Goal: Use online tool/utility: Utilize a website feature to perform a specific function

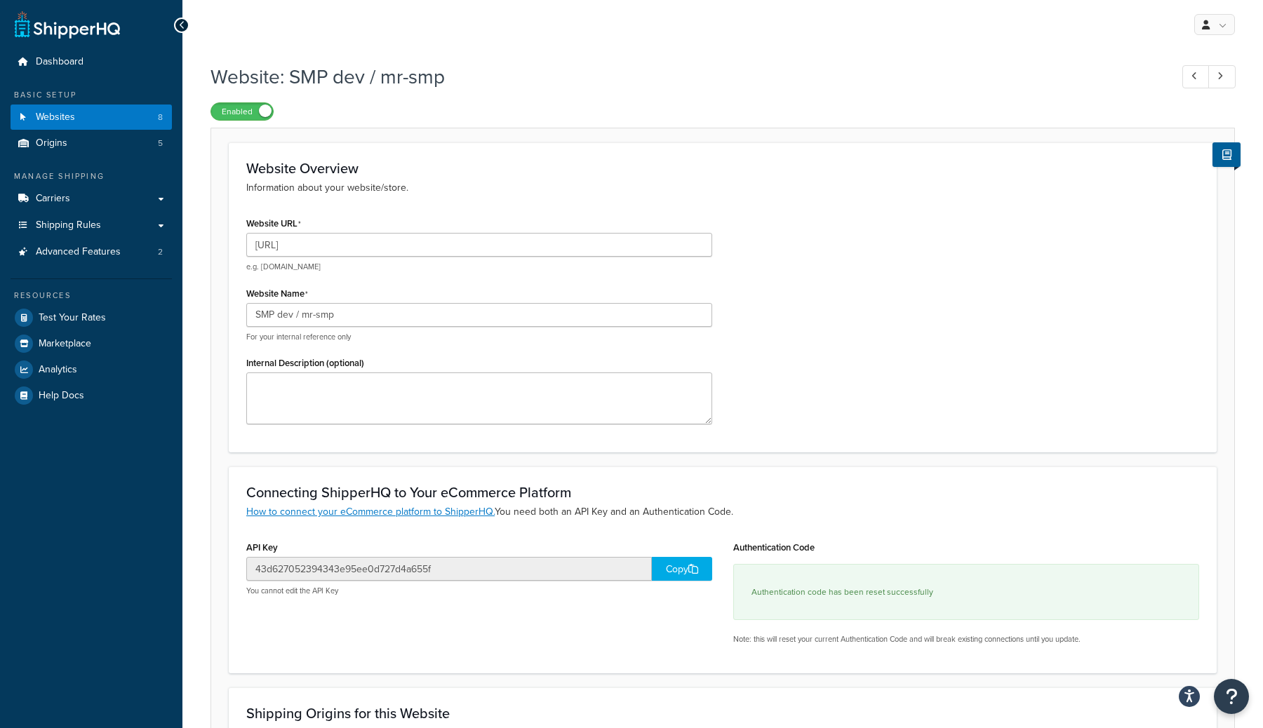
select select "169459"
click at [74, 121] on span "Websites" at bounding box center [55, 118] width 39 height 12
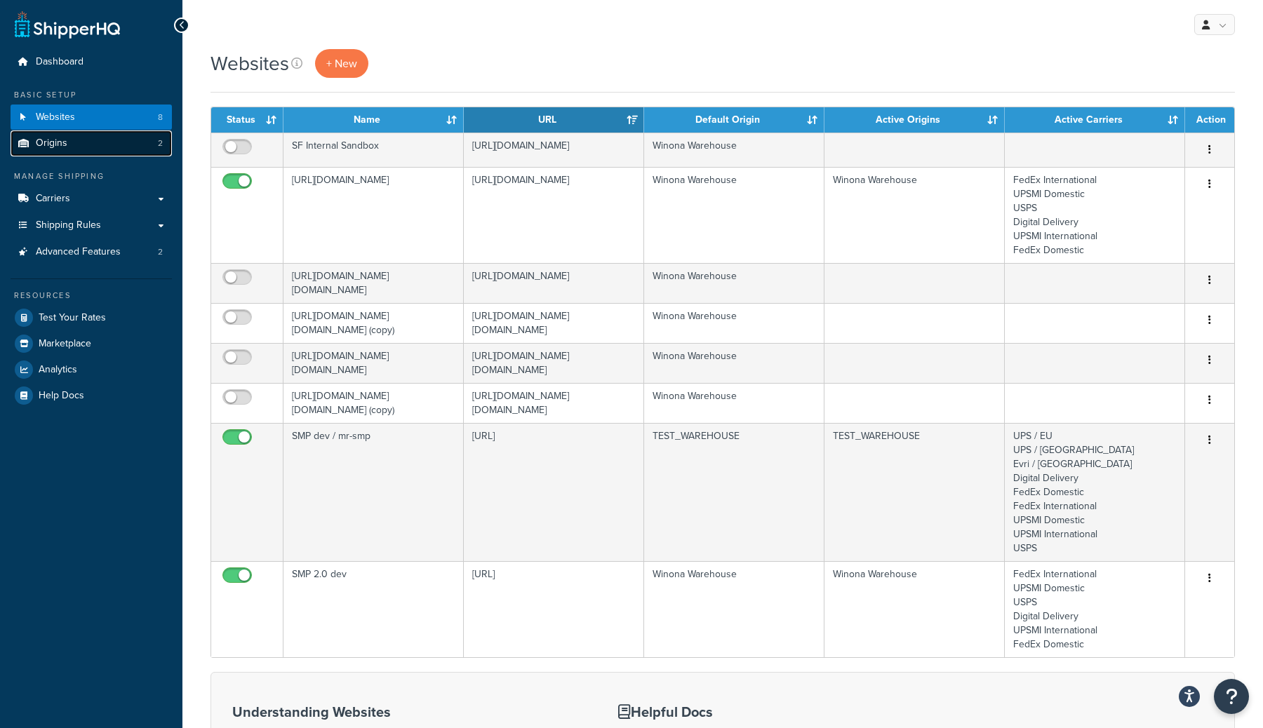
click at [81, 141] on link "Origins 2" at bounding box center [91, 143] width 161 height 26
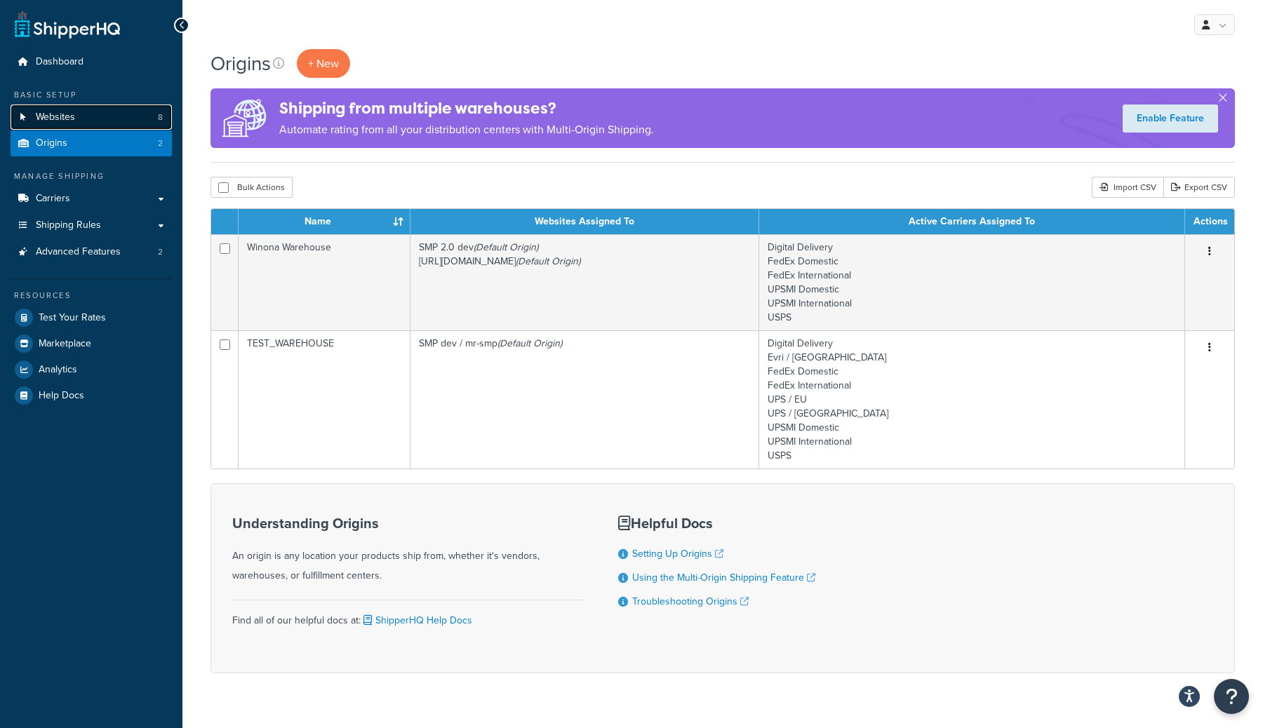
click at [105, 124] on link "Websites 8" at bounding box center [91, 118] width 161 height 26
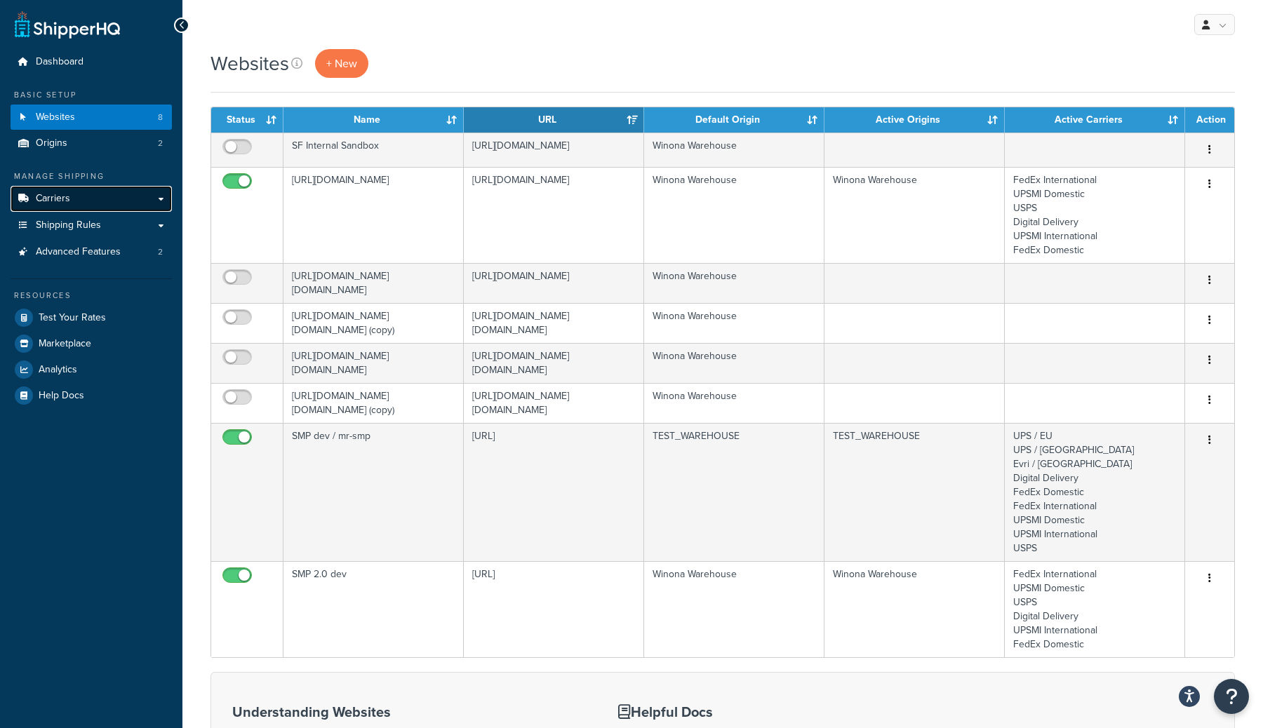
click at [129, 195] on link "Carriers" at bounding box center [91, 199] width 161 height 26
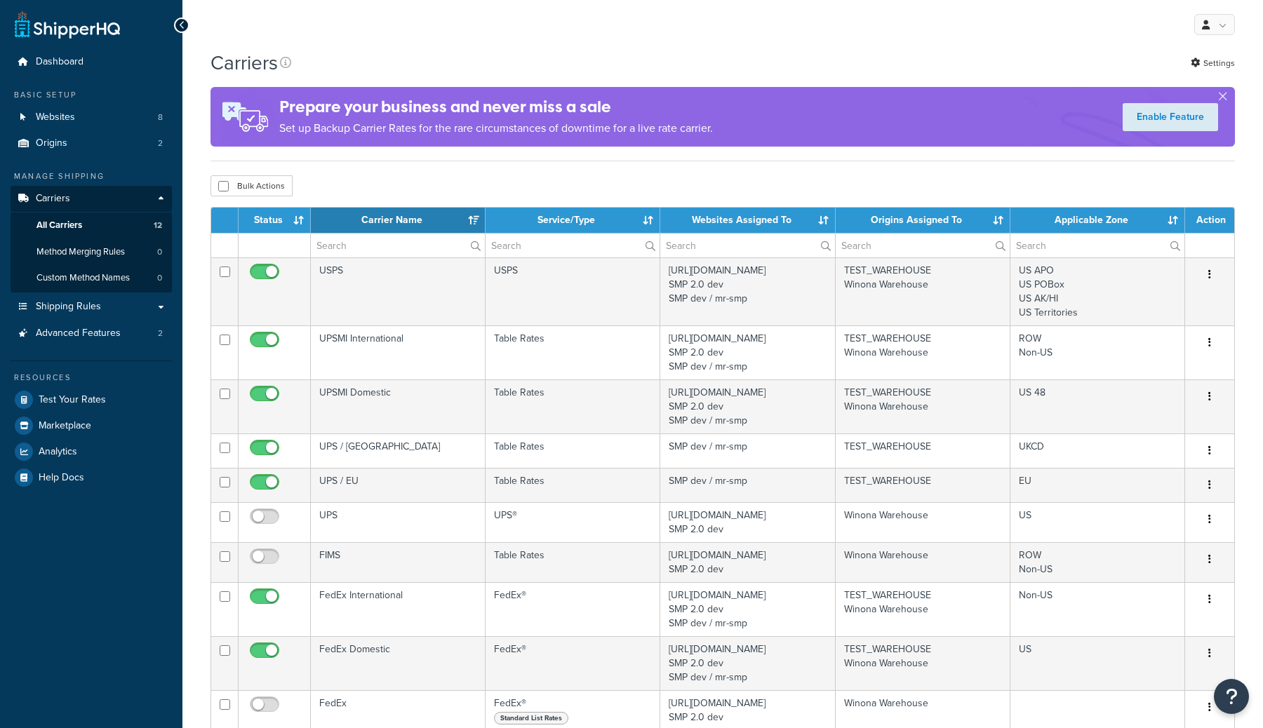
select select "15"
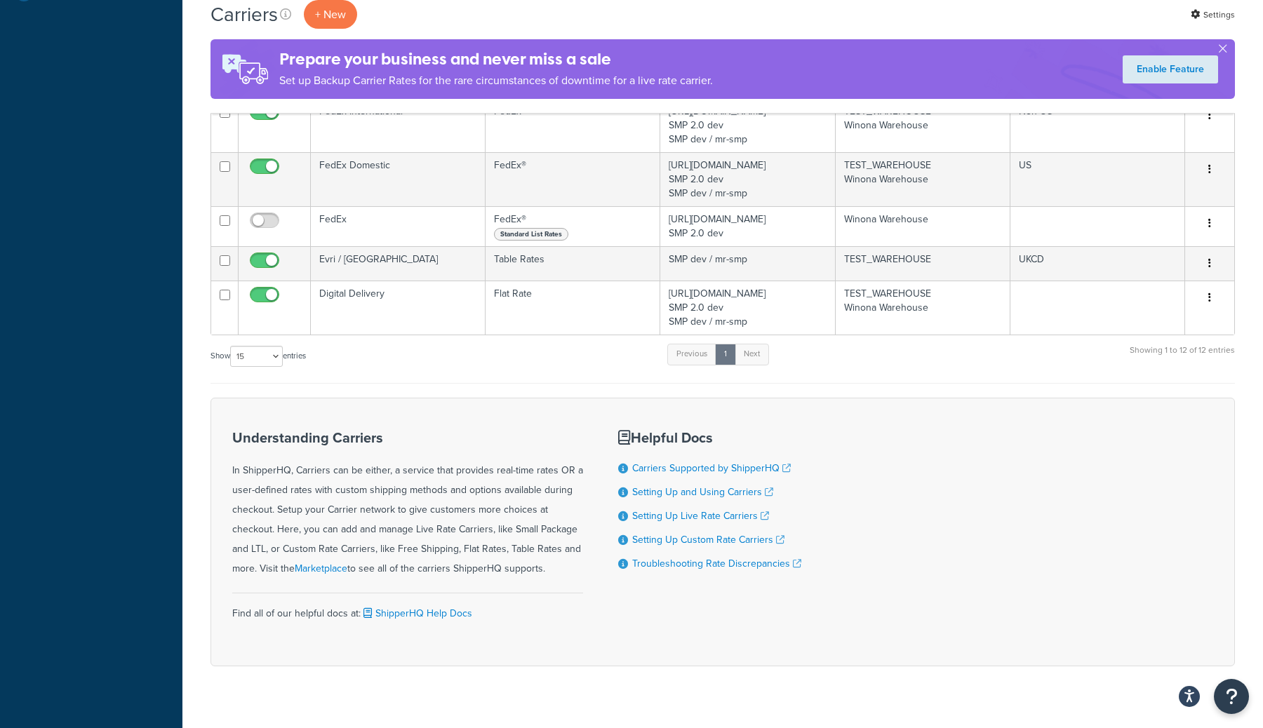
scroll to position [508, 0]
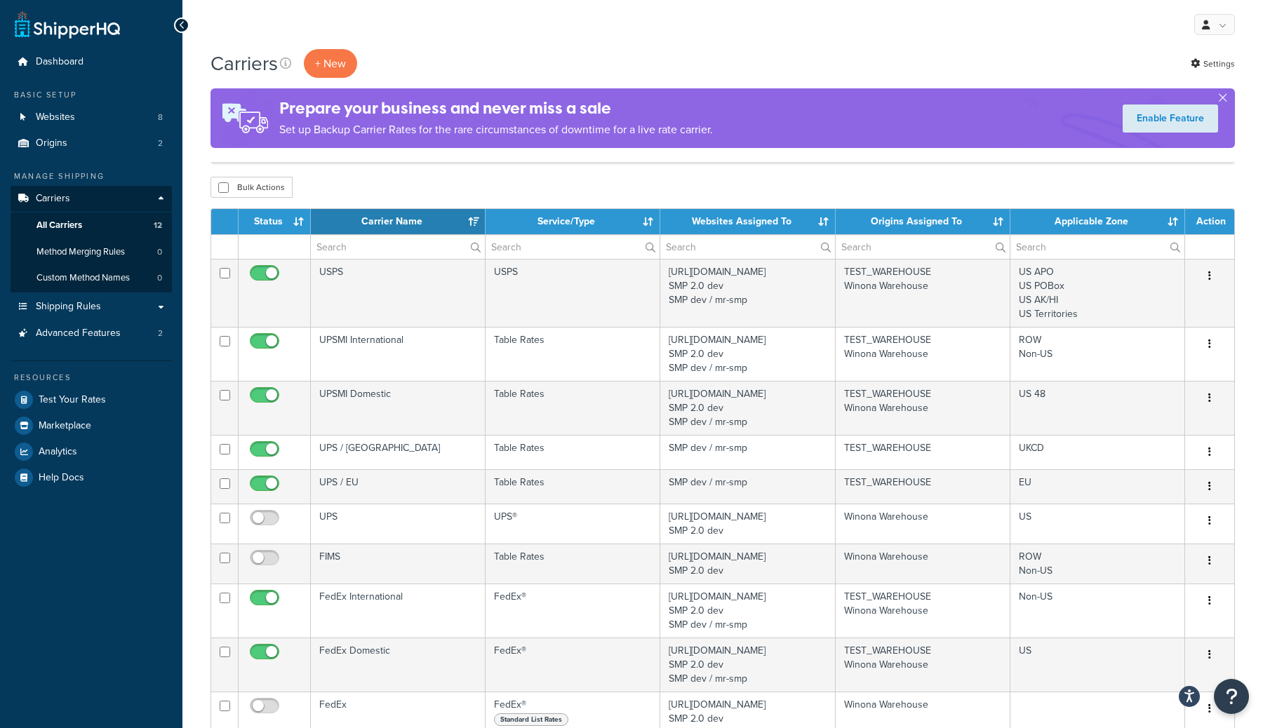
select select "15"
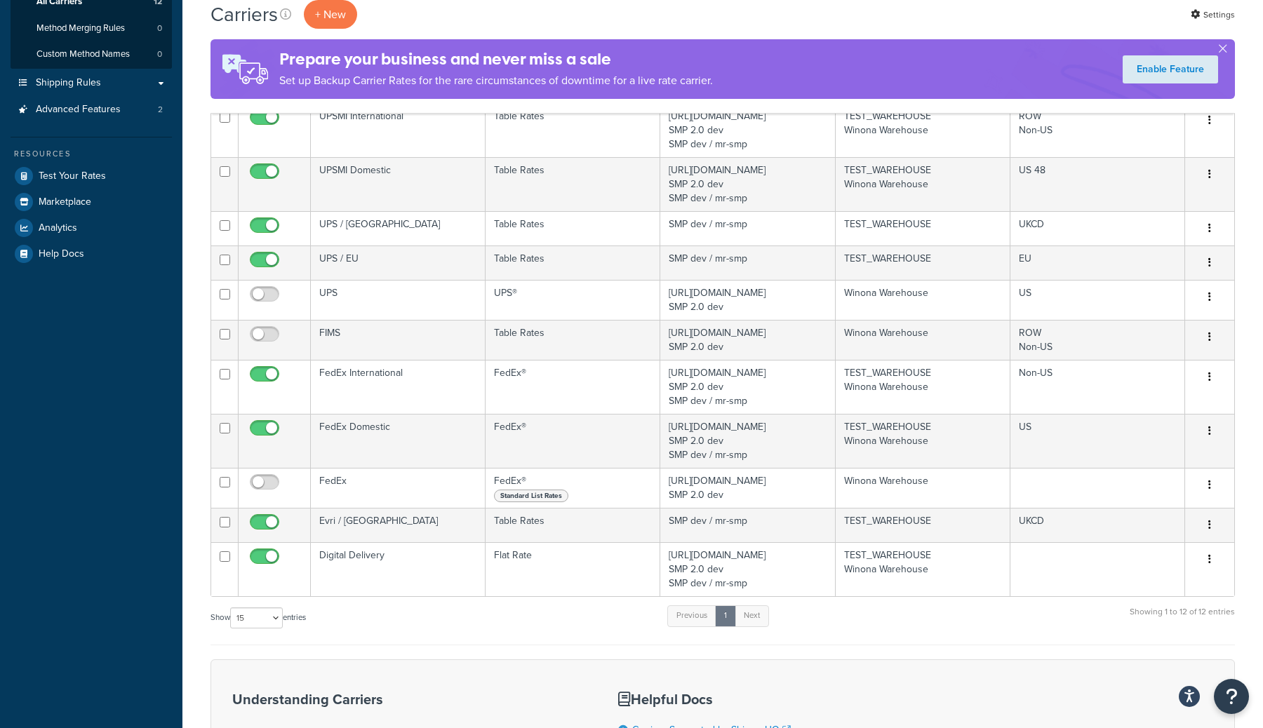
scroll to position [72, 0]
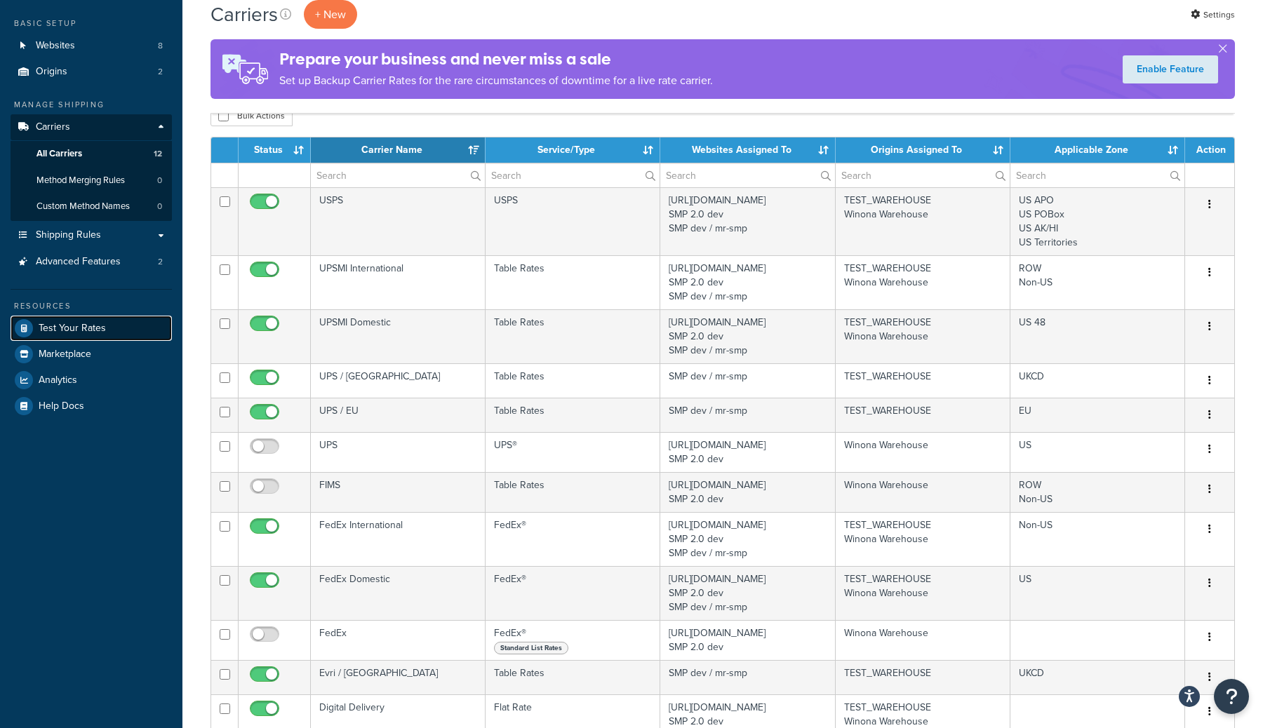
click at [136, 326] on link "Test Your Rates" at bounding box center [91, 328] width 161 height 25
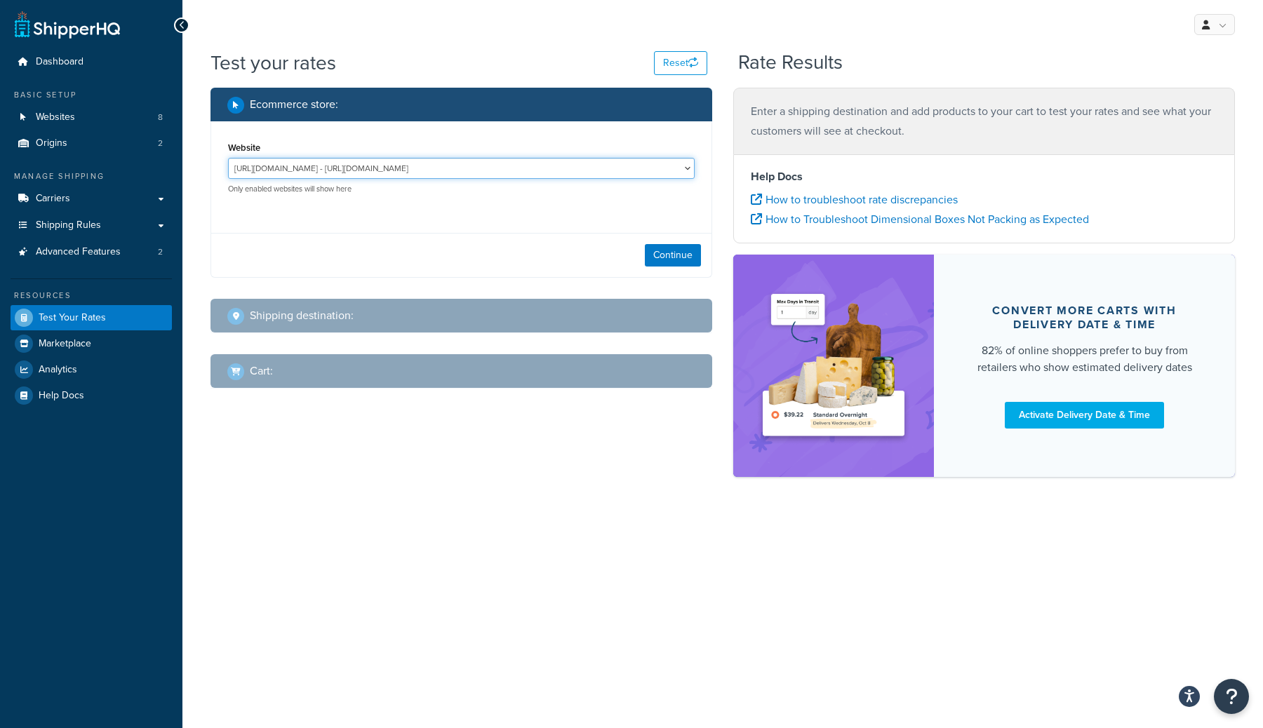
click at [393, 169] on select "[URL][DOMAIN_NAME] - [URL][DOMAIN_NAME] SMP 2.0 dev - [URL] SMP dev / mr-smp - …" at bounding box center [461, 168] width 467 height 21
select select "43d627052394343e95ee0d727d4a655f"
click at [228, 158] on select "[URL][DOMAIN_NAME] - [URL][DOMAIN_NAME] SMP 2.0 dev - [URL] SMP dev / mr-smp - …" at bounding box center [461, 168] width 467 height 21
click at [382, 163] on select "[URL][DOMAIN_NAME] - [URL][DOMAIN_NAME] SMP 2.0 dev - [URL] SMP dev / mr-smp - …" at bounding box center [461, 168] width 467 height 21
click at [228, 158] on select "[URL][DOMAIN_NAME] - [URL][DOMAIN_NAME] SMP 2.0 dev - [URL] SMP dev / mr-smp - …" at bounding box center [461, 168] width 467 height 21
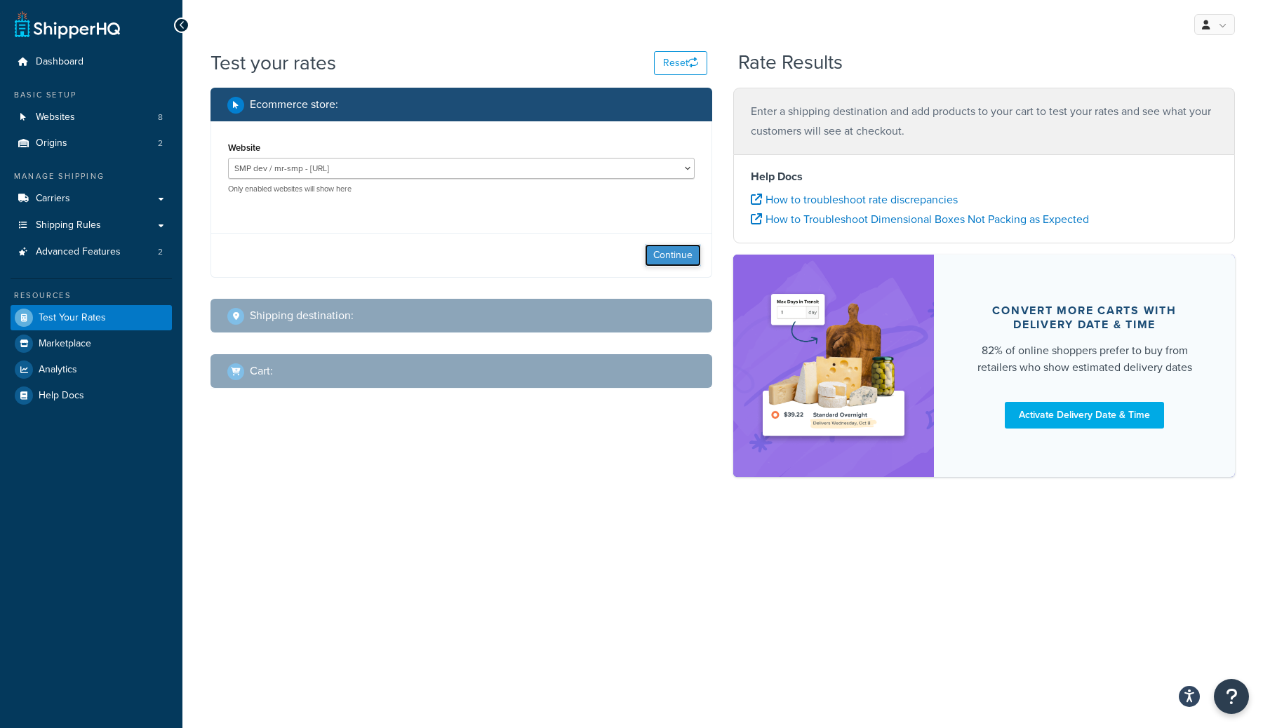
click at [689, 254] on button "Continue" at bounding box center [673, 255] width 56 height 22
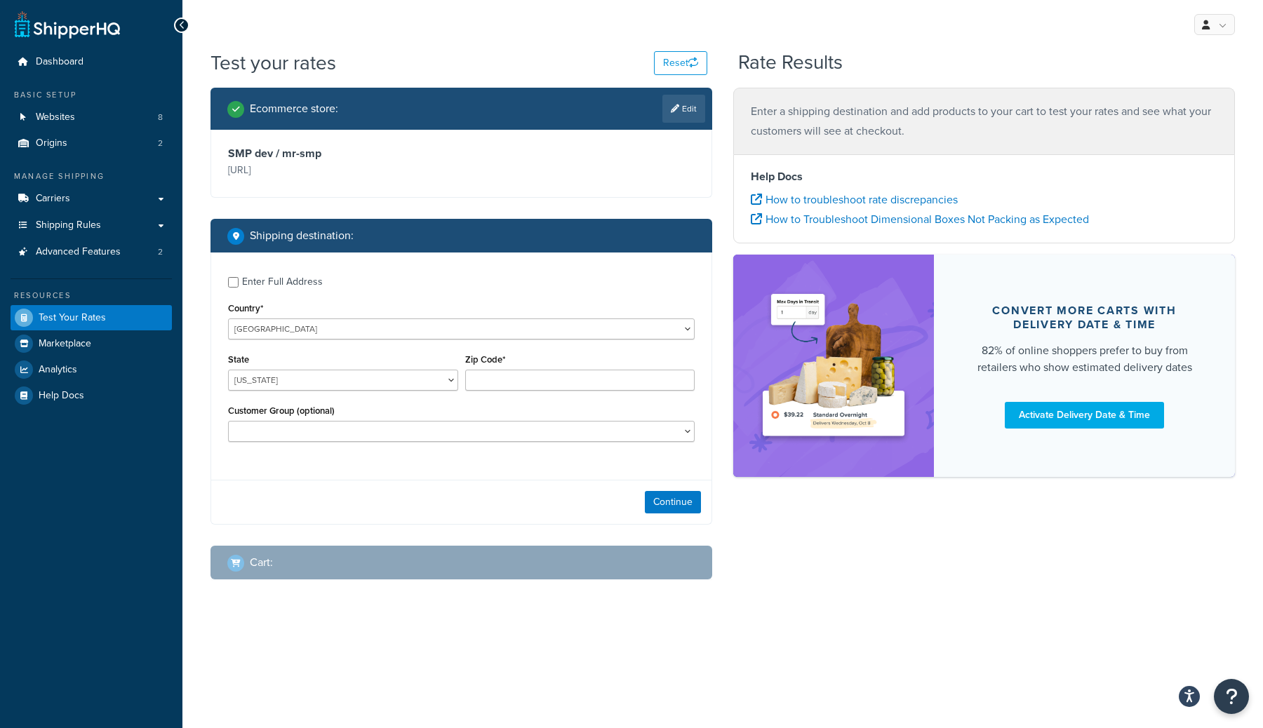
click at [314, 318] on div "United States United Kingdom Afghanistan Åland Islands Albania Algeria American…" at bounding box center [461, 328] width 467 height 21
click at [314, 321] on select "United States United Kingdom Afghanistan Åland Islands Albania Algeria American…" at bounding box center [461, 328] width 467 height 21
click at [228, 318] on select "United States United Kingdom Afghanistan Åland Islands Albania Algeria American…" at bounding box center [461, 328] width 467 height 21
click at [316, 320] on select "United States United Kingdom Afghanistan Åland Islands Albania Algeria American…" at bounding box center [461, 328] width 467 height 21
select select "AF"
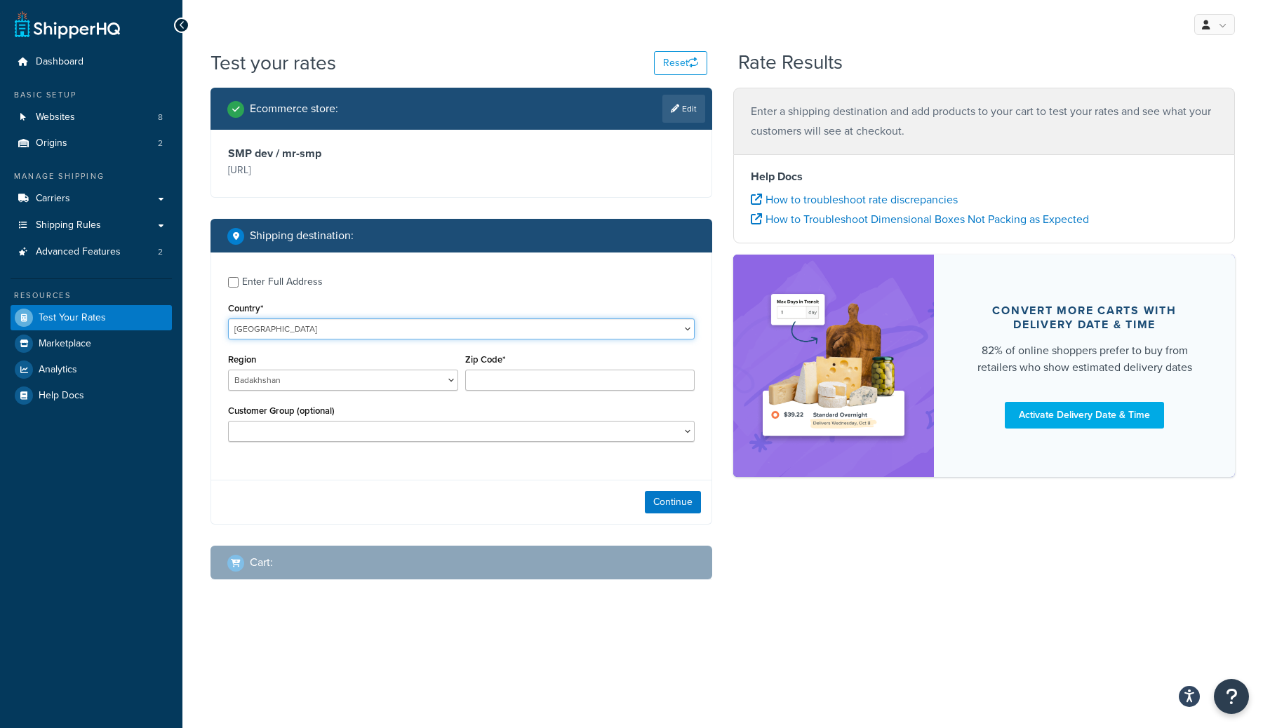
click at [228, 318] on select "United States United Kingdom Afghanistan Åland Islands Albania Algeria American…" at bounding box center [461, 328] width 467 height 21
click at [682, 492] on div "Continue" at bounding box center [461, 502] width 500 height 44
click at [669, 501] on button "Continue" at bounding box center [673, 502] width 56 height 22
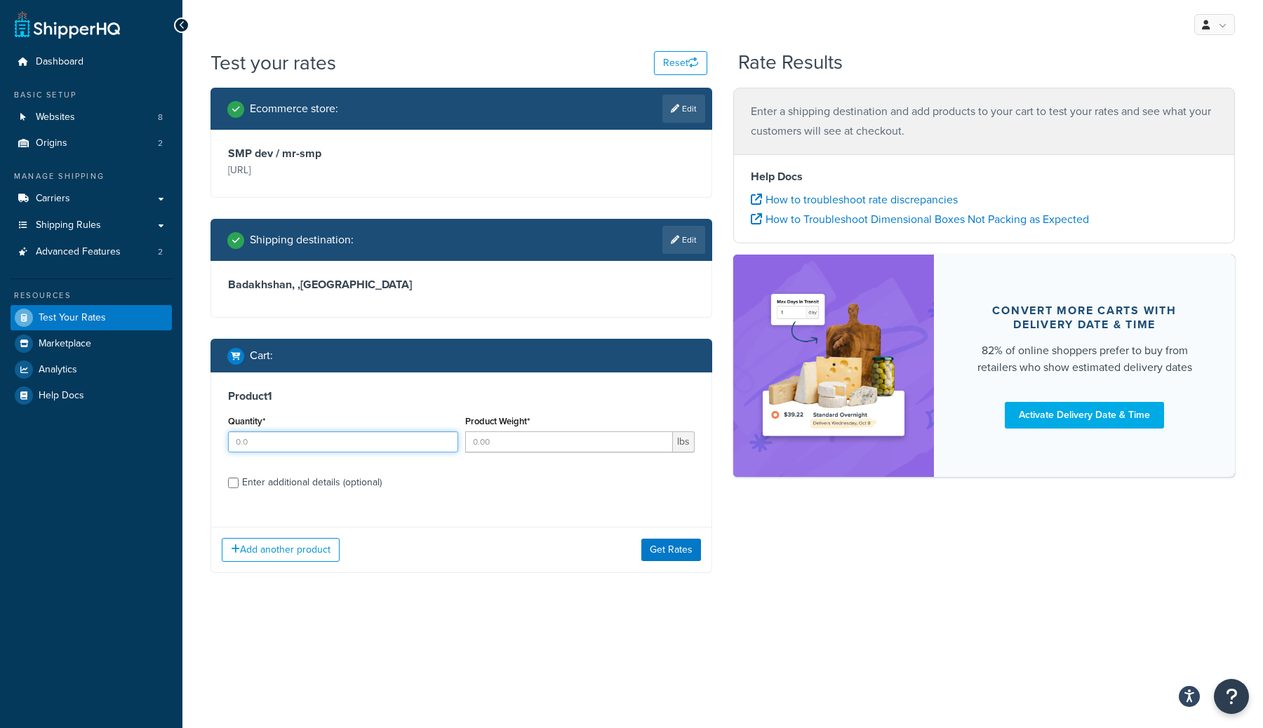
click at [424, 446] on input "Quantity*" at bounding box center [343, 441] width 230 height 21
type input "1"
click at [530, 441] on input "Product Weight*" at bounding box center [569, 441] width 208 height 21
type input "1"
click at [537, 481] on label "Enter additional details (optional)" at bounding box center [468, 481] width 452 height 22
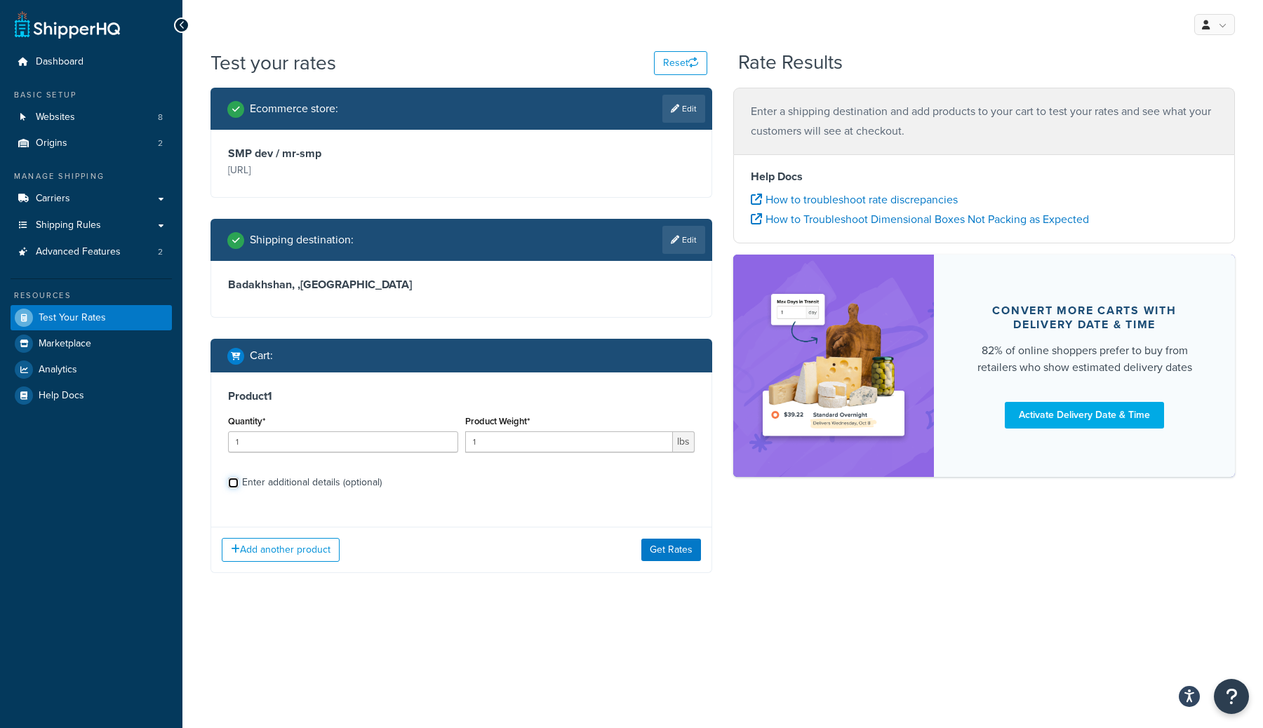
click at [239, 481] on input "Enter additional details (optional)" at bounding box center [233, 483] width 11 height 11
checkbox input "true"
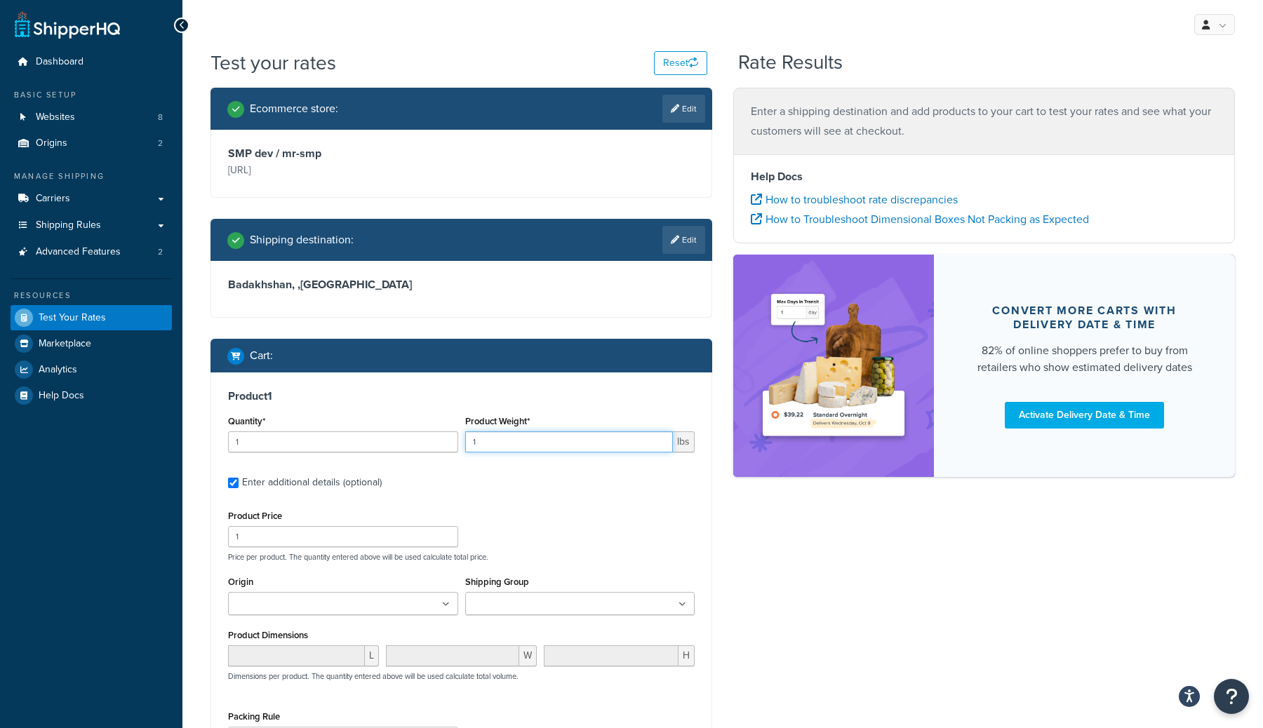
click at [573, 441] on input "1" at bounding box center [569, 441] width 208 height 21
type input "12"
click at [572, 492] on label "Enter additional details (optional)" at bounding box center [468, 481] width 452 height 22
click at [239, 488] on input "Enter additional details (optional)" at bounding box center [233, 483] width 11 height 11
checkbox input "false"
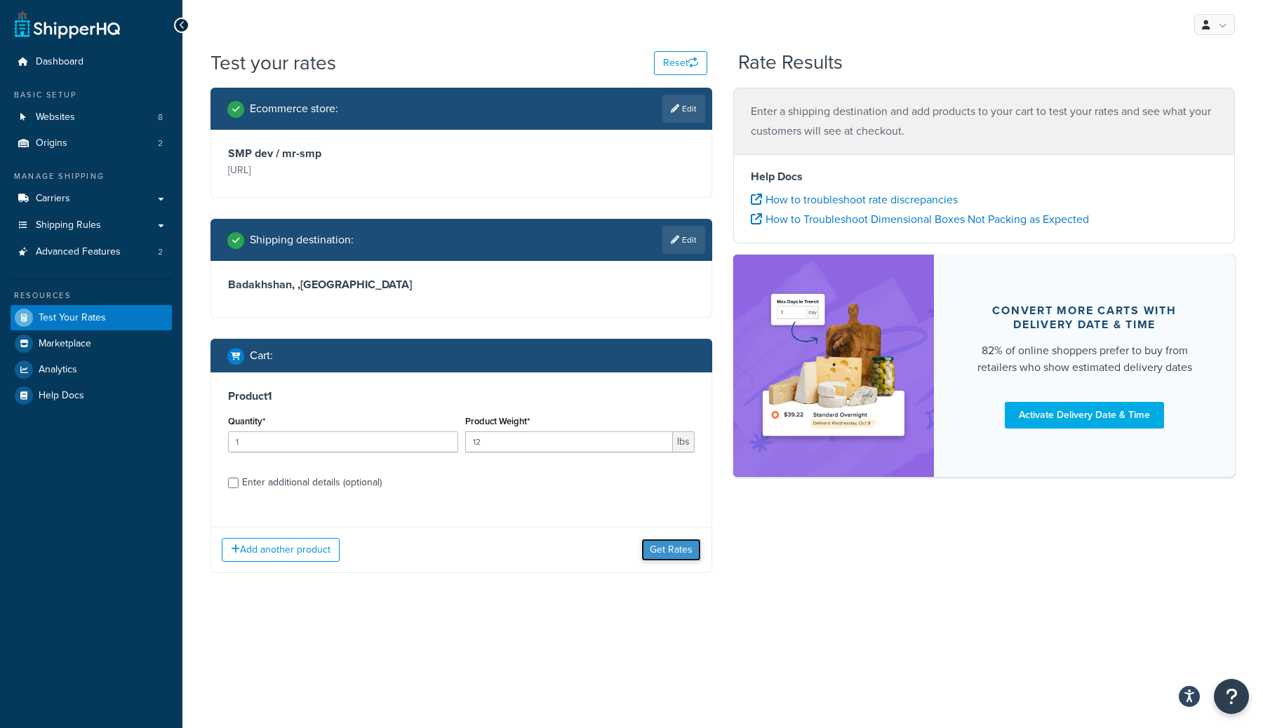
click at [689, 556] on button "Get Rates" at bounding box center [671, 550] width 60 height 22
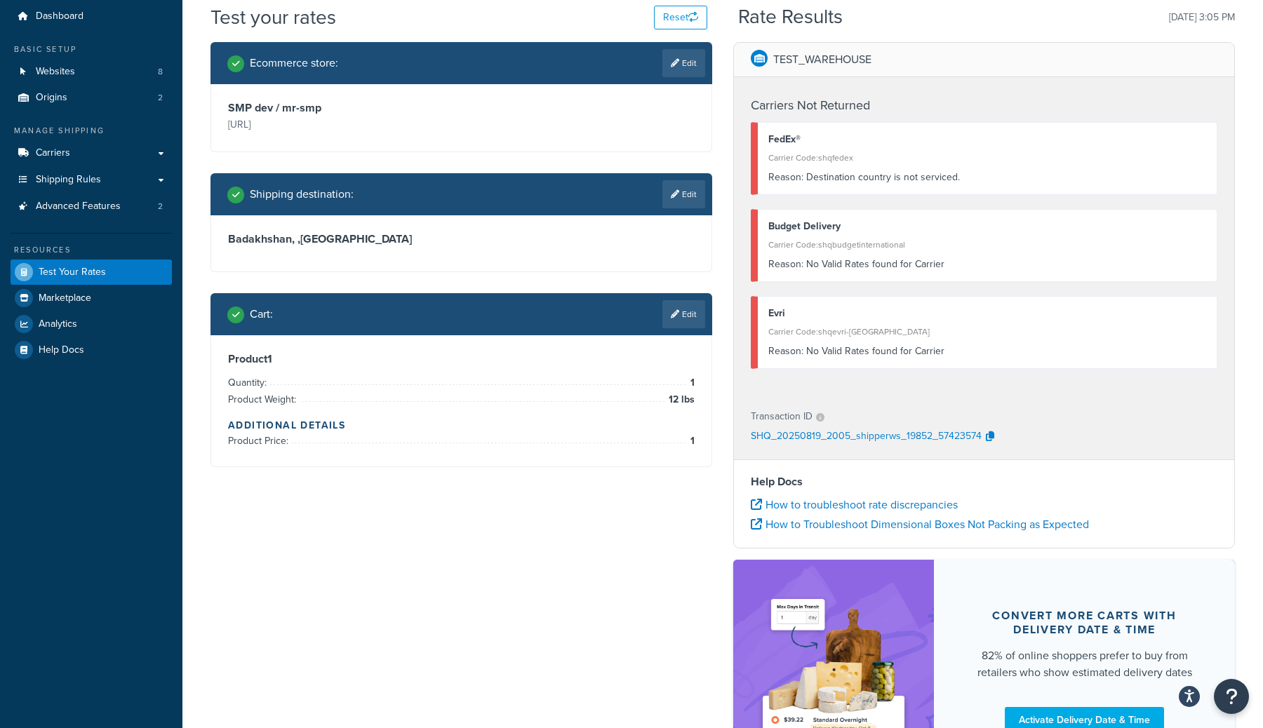
scroll to position [46, 0]
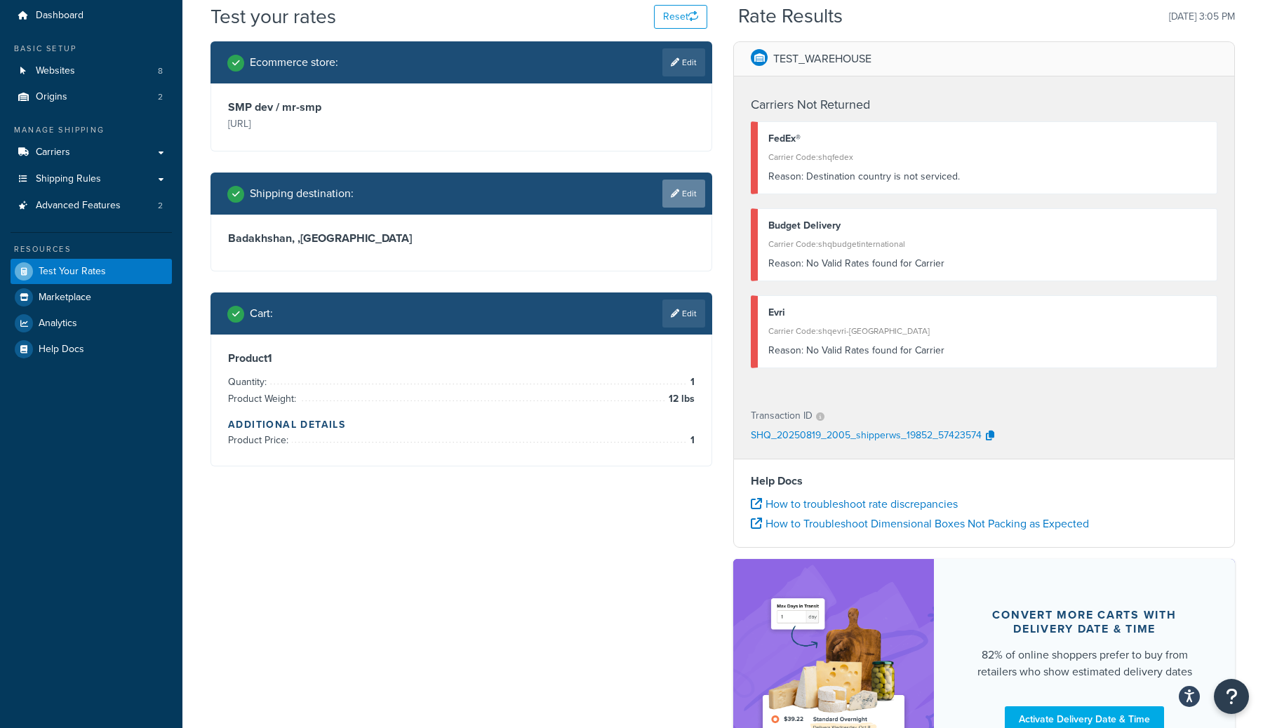
click at [682, 189] on link "Edit" at bounding box center [683, 194] width 43 height 28
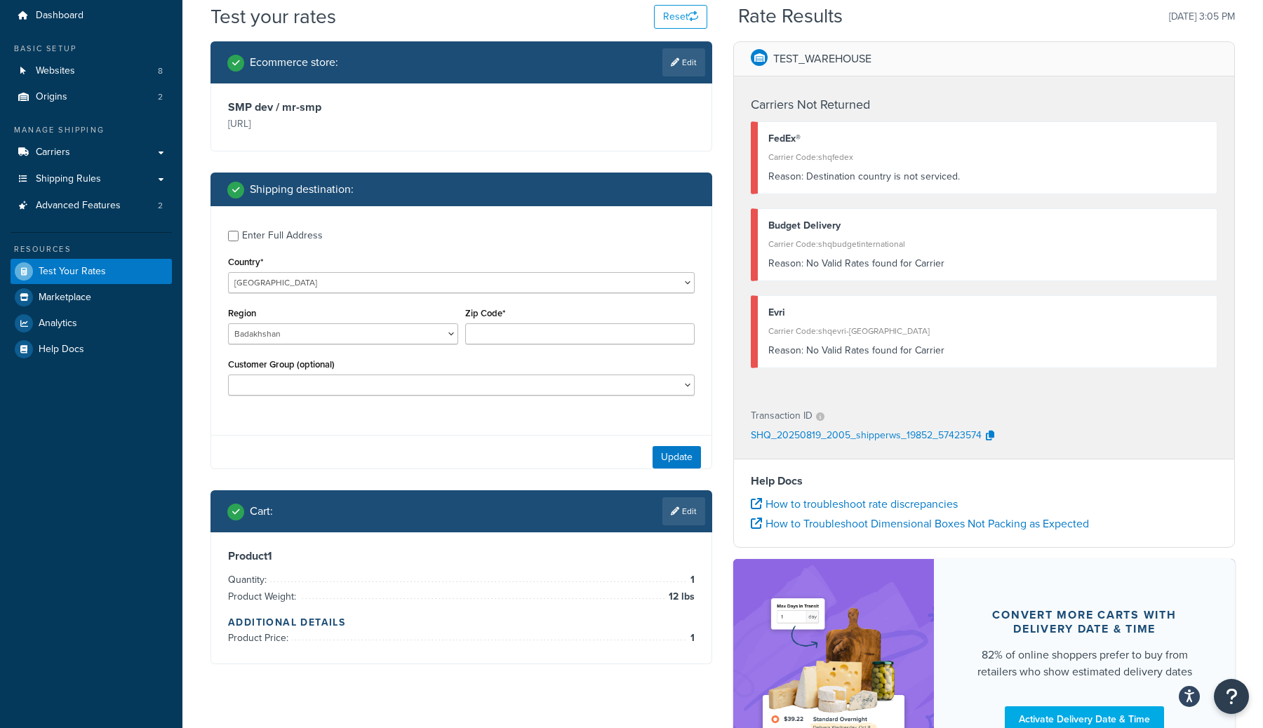
click at [314, 271] on div "Country* United States United Kingdom Afghanistan Åland Islands Albania Algeria…" at bounding box center [461, 273] width 467 height 41
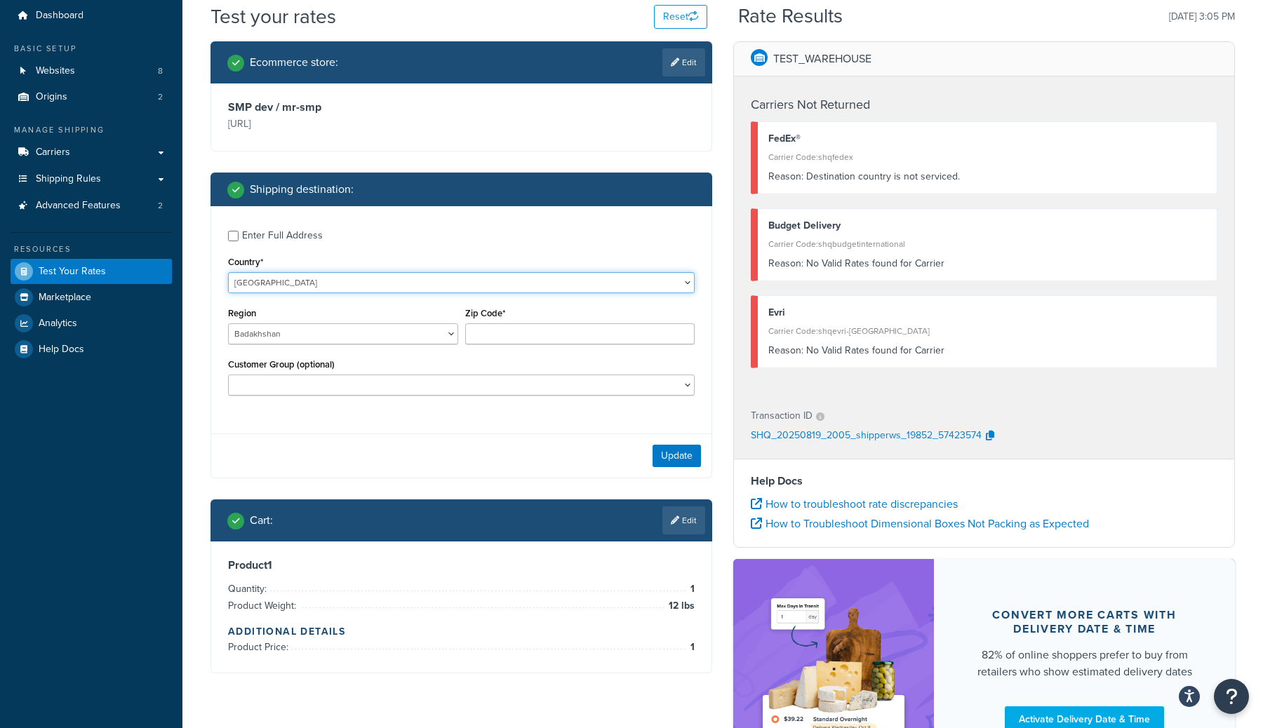
click at [314, 283] on select "United States United Kingdom Afghanistan Åland Islands Albania Algeria American…" at bounding box center [461, 282] width 467 height 21
select select "FR"
click at [228, 272] on select "United States United Kingdom Afghanistan Åland Islands Albania Algeria American…" at bounding box center [461, 282] width 467 height 21
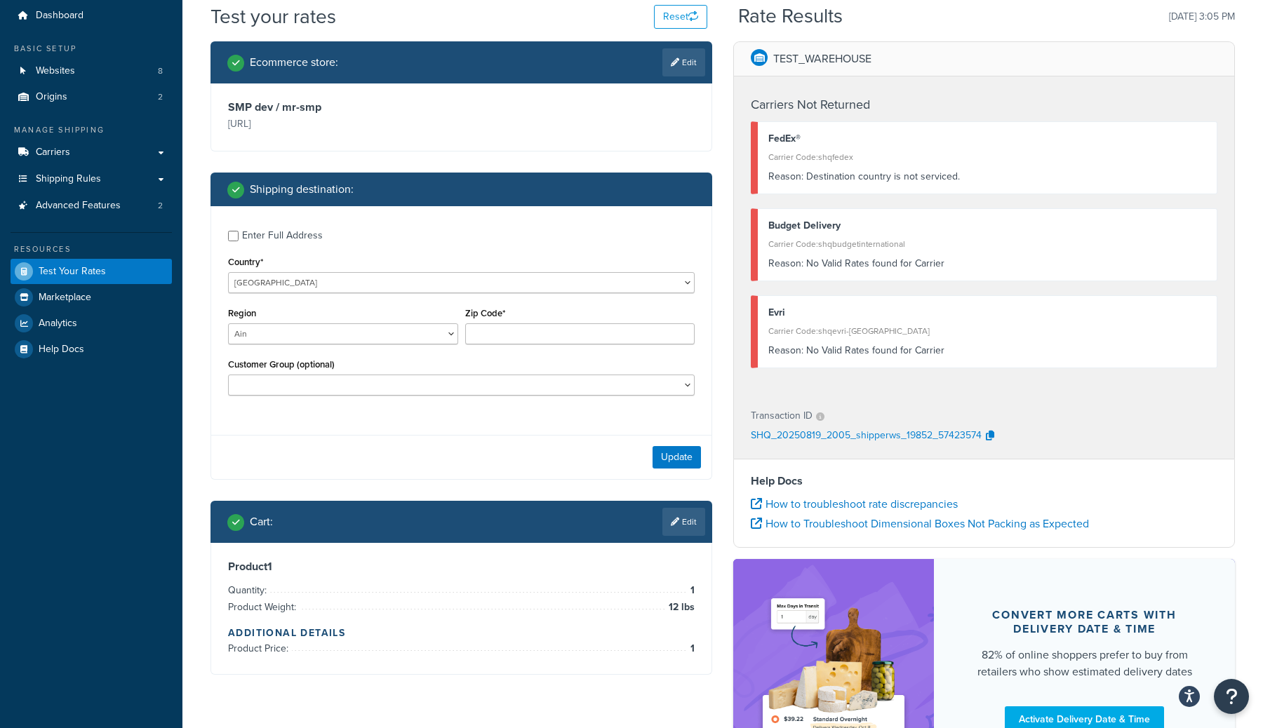
click at [476, 427] on div "Enter Full Address Country* United States United Kingdom Afghanistan Åland Isla…" at bounding box center [461, 343] width 502 height 274
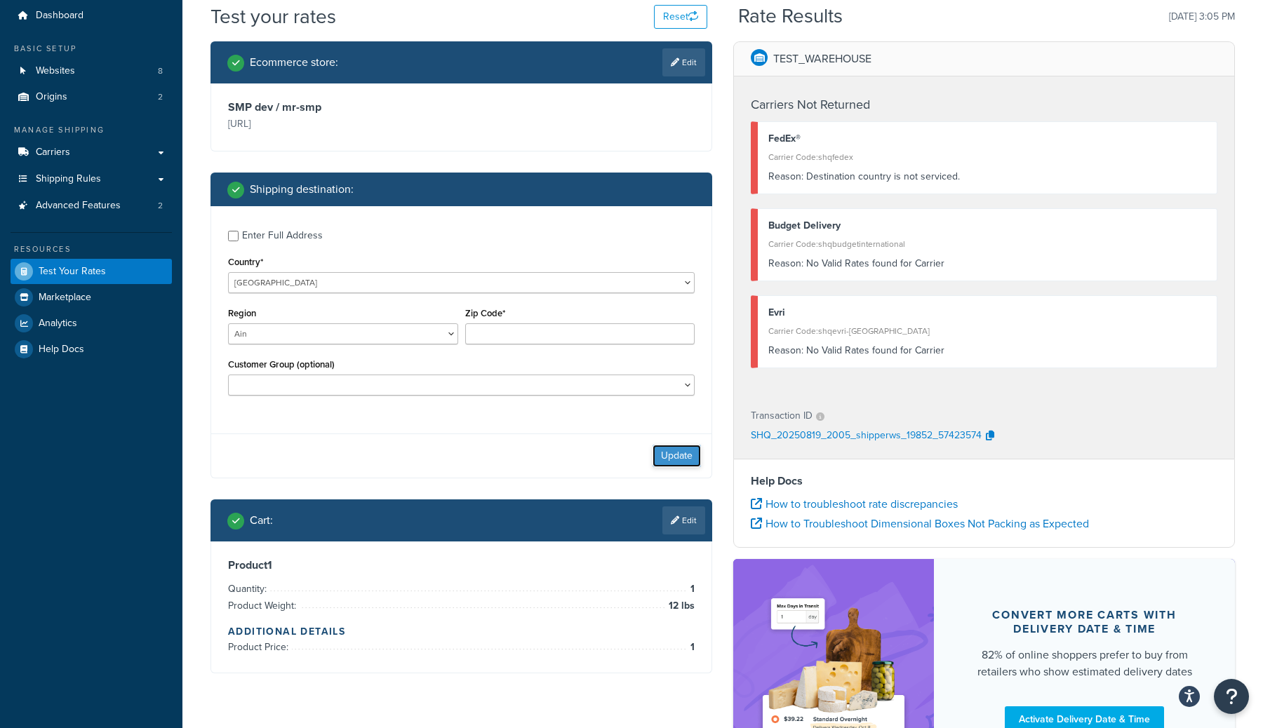
click at [680, 452] on button "Update" at bounding box center [676, 456] width 48 height 22
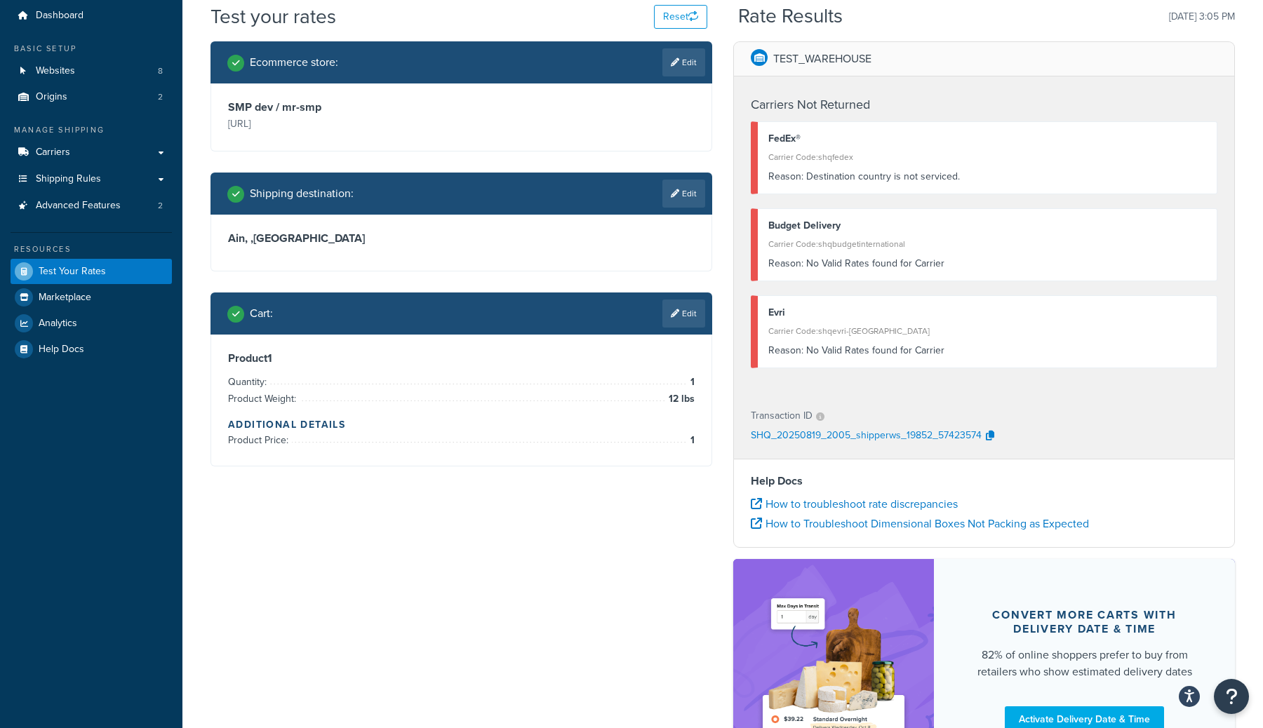
scroll to position [0, 0]
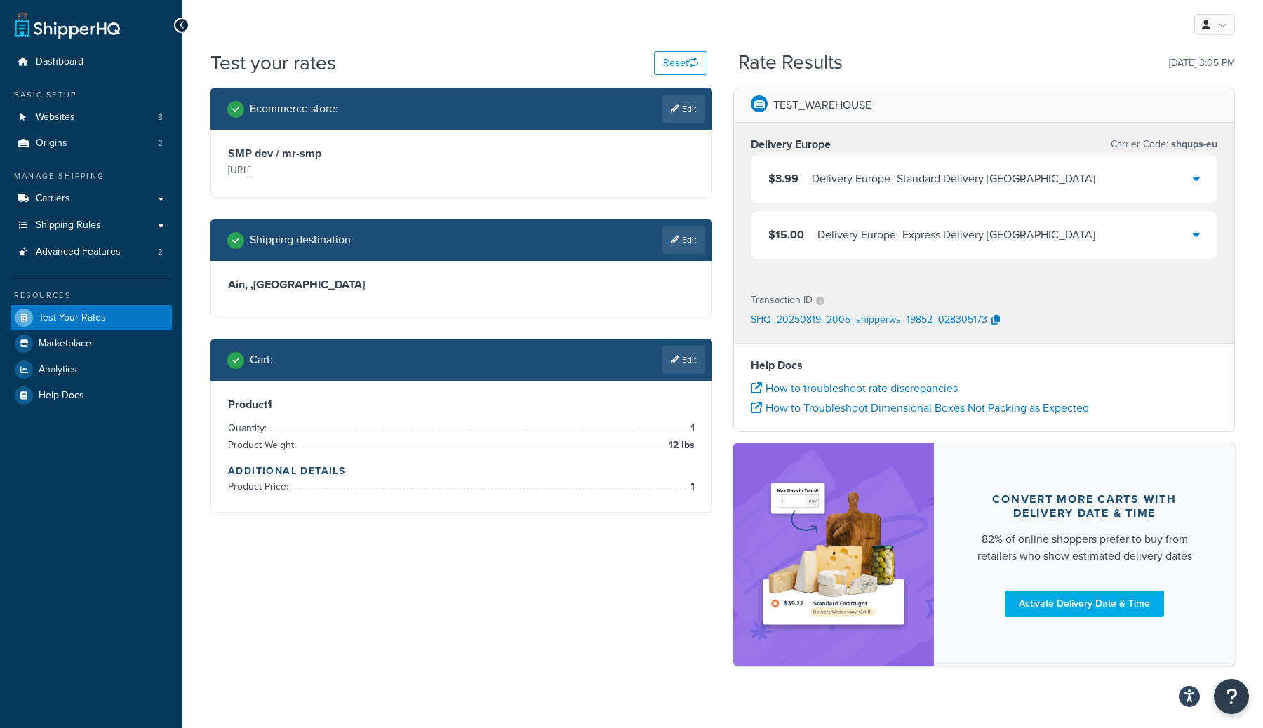
click at [968, 245] on div "Delivery Europe - Express Delivery Europe" at bounding box center [956, 235] width 278 height 20
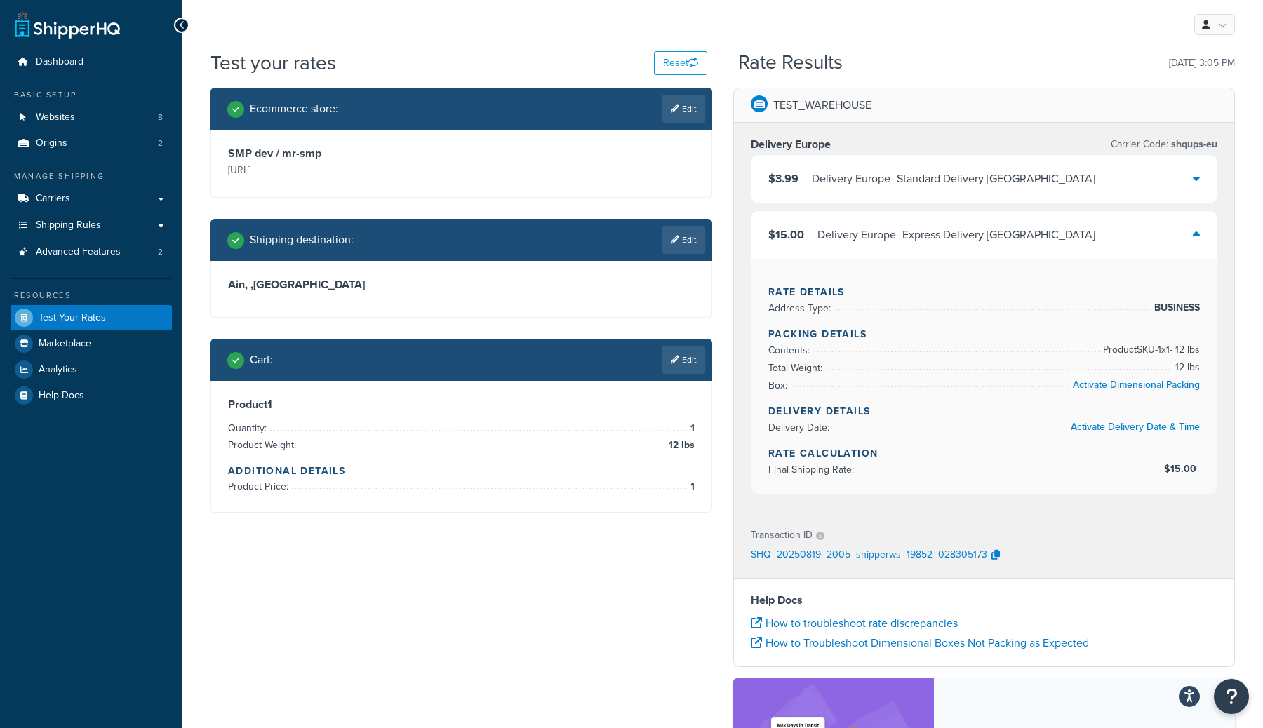
click at [968, 245] on div "Delivery Europe - Express Delivery Europe" at bounding box center [956, 235] width 278 height 20
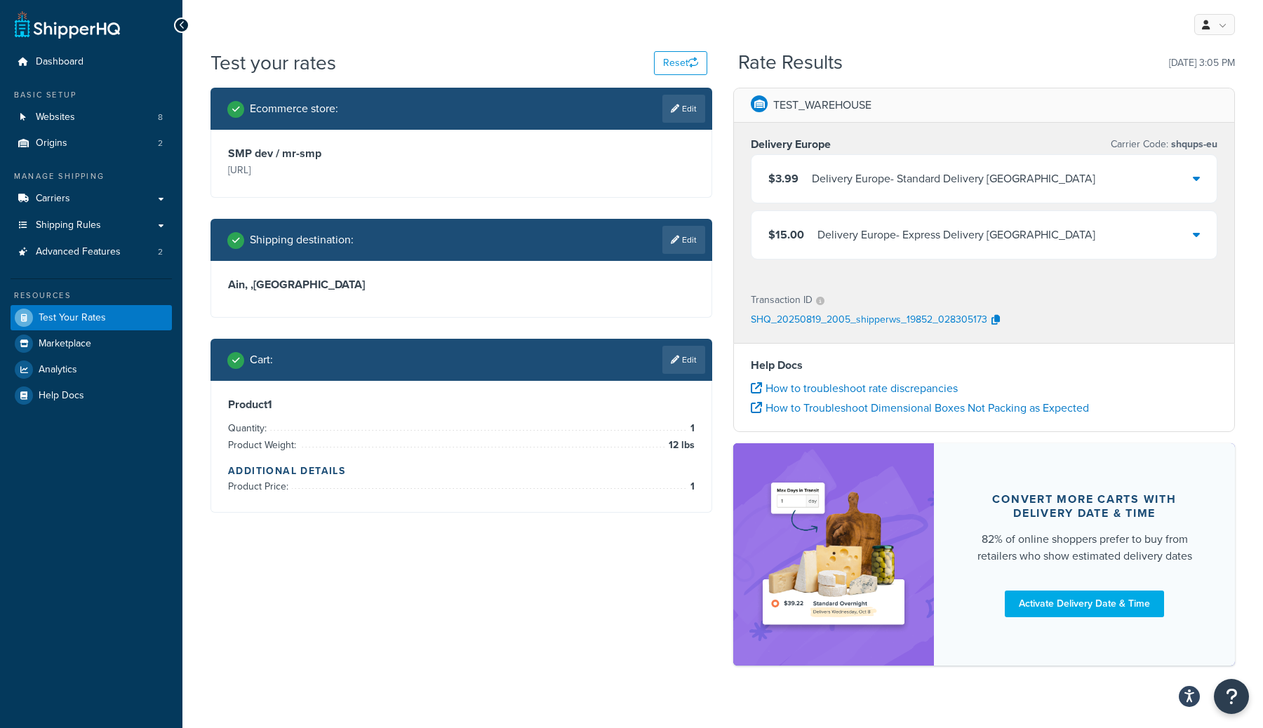
click at [960, 186] on div "Delivery Europe - Standard Delivery Europe" at bounding box center [953, 179] width 283 height 20
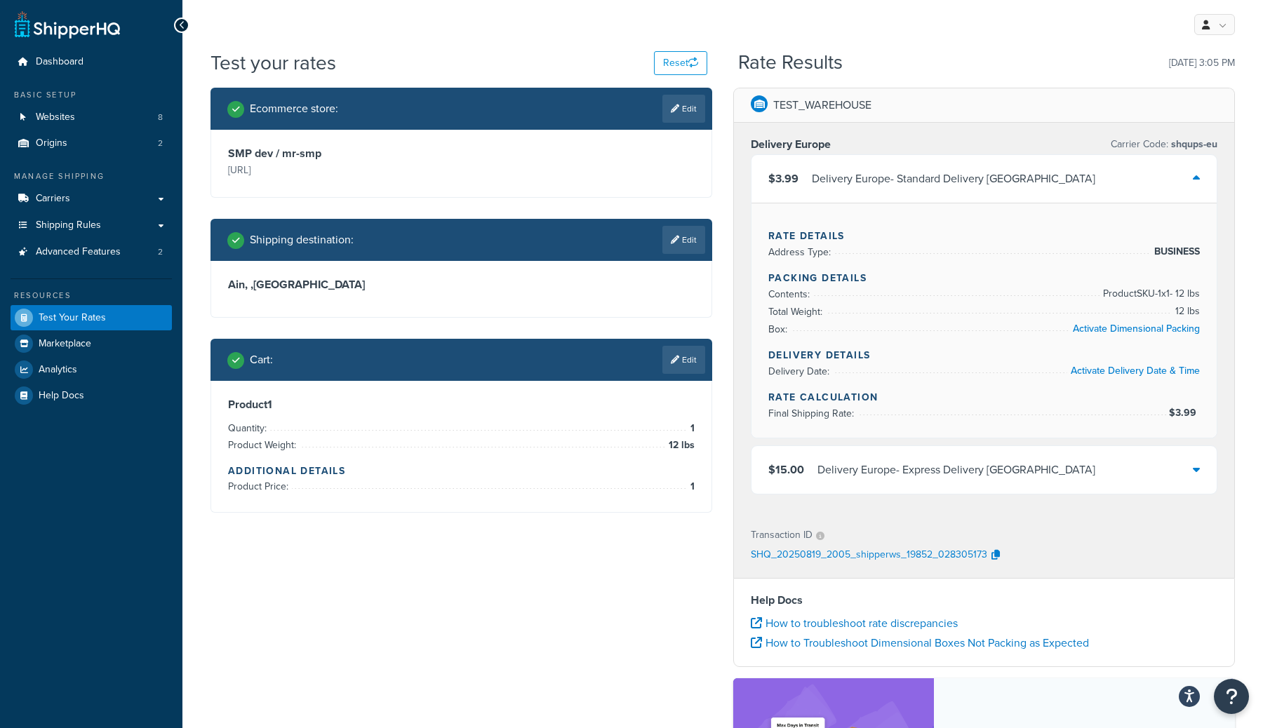
click at [960, 186] on div "Delivery Europe - Standard Delivery Europe" at bounding box center [953, 179] width 283 height 20
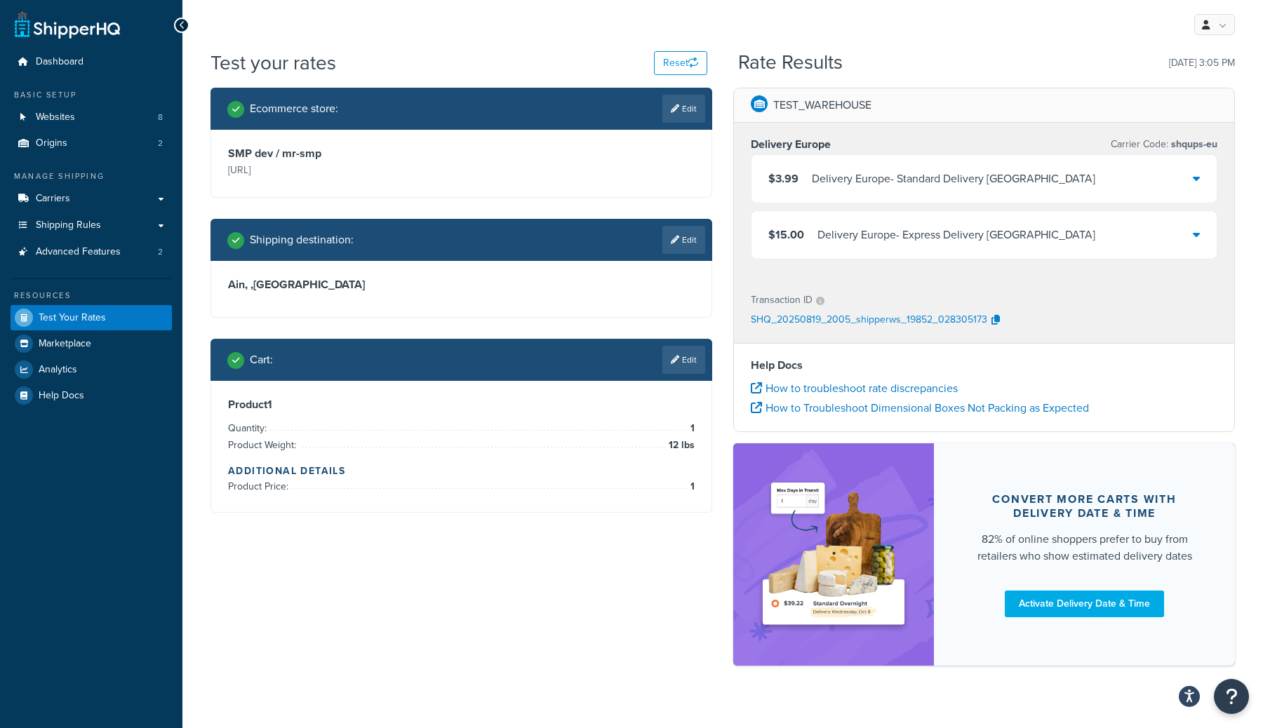
click at [979, 250] on div "$15.00 Delivery Europe - Express Delivery Europe" at bounding box center [983, 235] width 465 height 48
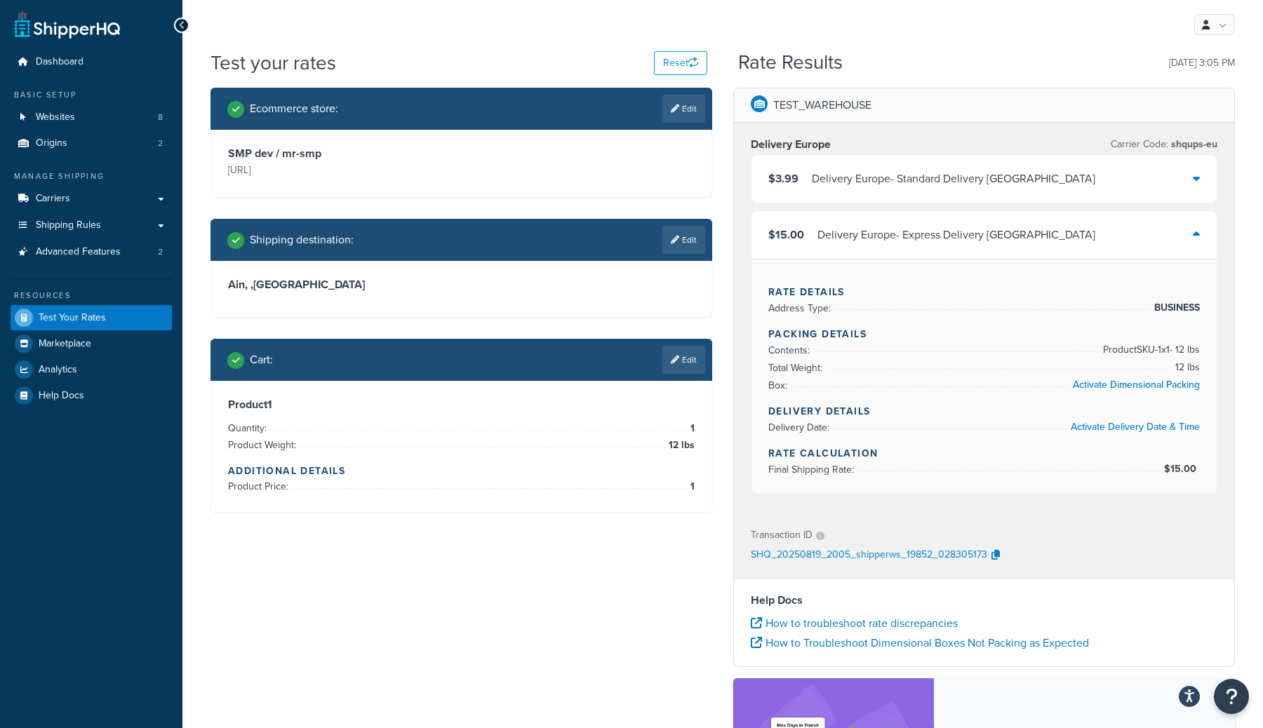
click at [979, 250] on div "$15.00 Delivery Europe - Express Delivery Europe" at bounding box center [983, 235] width 465 height 48
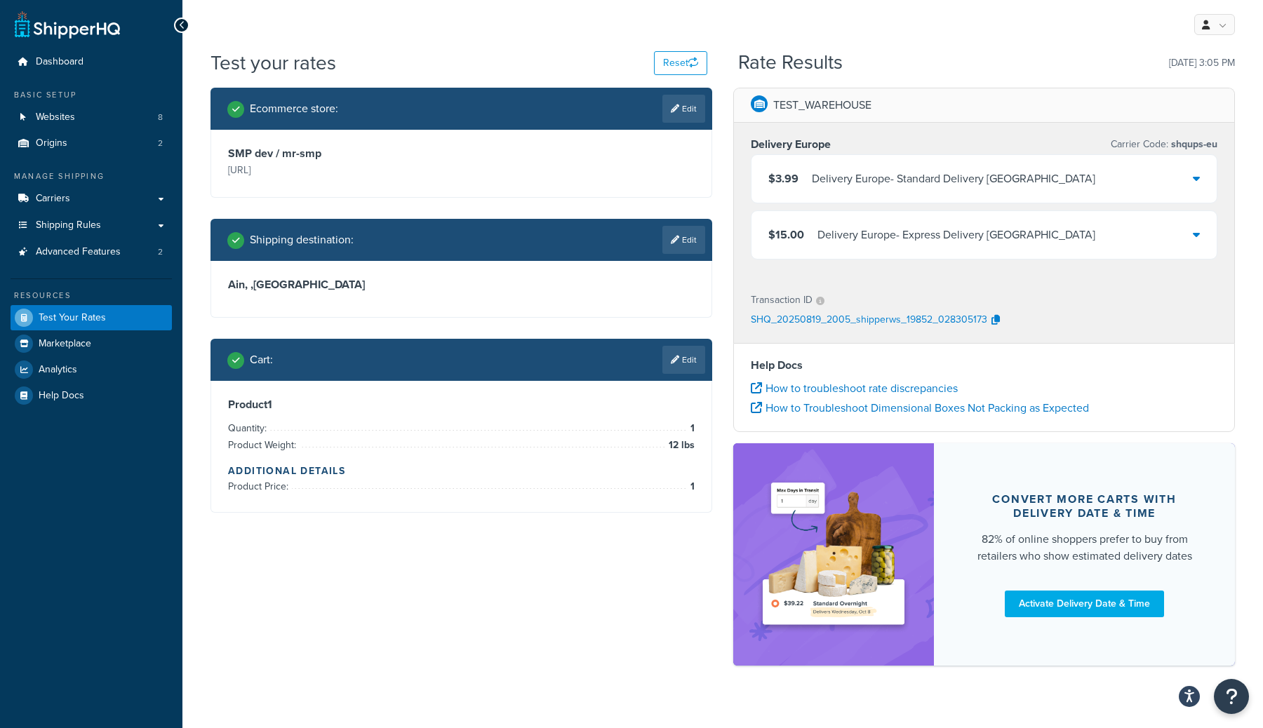
click at [966, 182] on div "Delivery Europe - Standard Delivery Europe" at bounding box center [953, 179] width 283 height 20
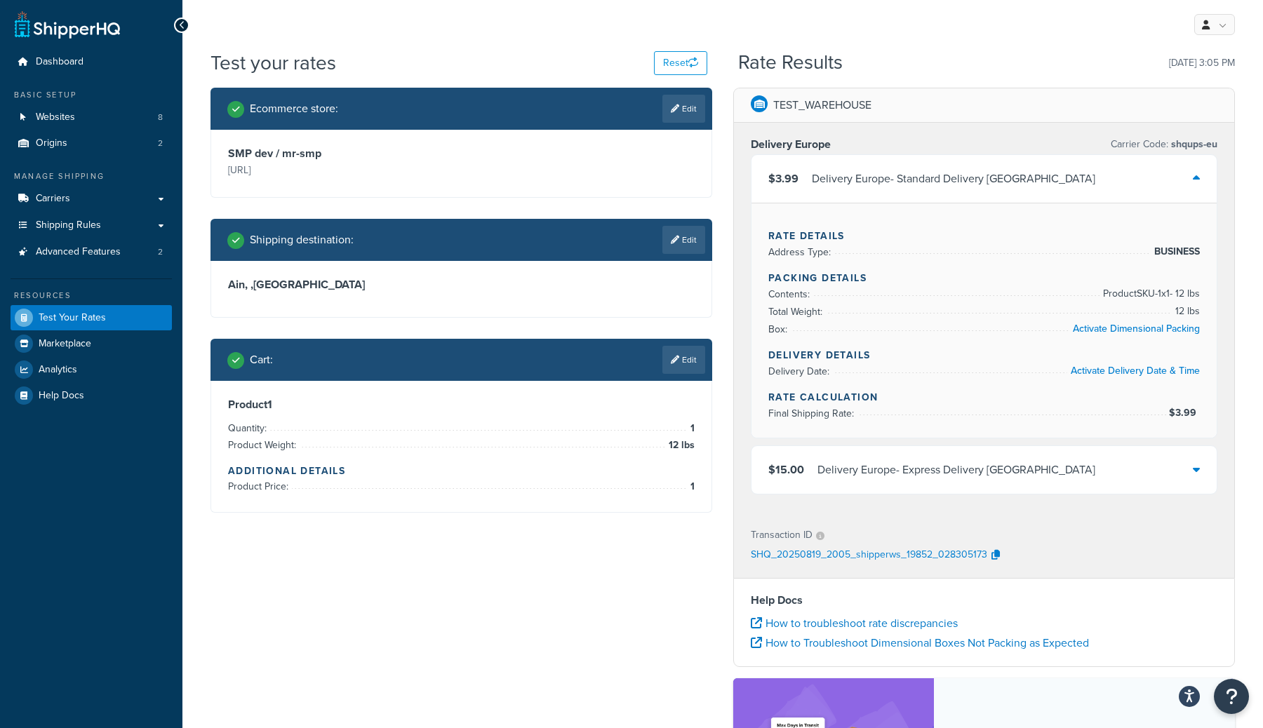
click at [966, 182] on div "Delivery Europe - Standard Delivery Europe" at bounding box center [953, 179] width 283 height 20
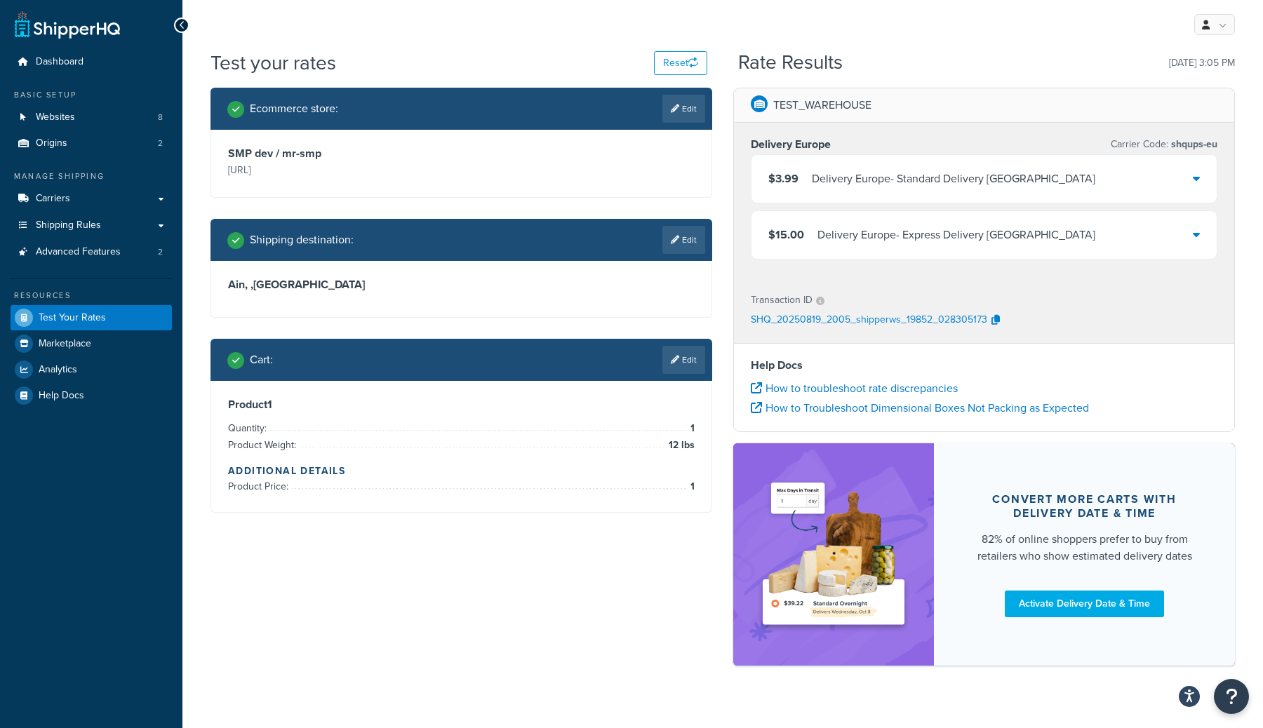
click at [970, 269] on div "Delivery Europe Carrier Code: shqups-eu $3.99 Delivery Europe - Standard Delive…" at bounding box center [984, 201] width 500 height 156
click at [972, 259] on div "$15.00 Delivery Europe - Express Delivery Europe" at bounding box center [984, 234] width 467 height 49
click at [972, 248] on div "$15.00 Delivery Europe - Express Delivery Europe" at bounding box center [983, 235] width 465 height 48
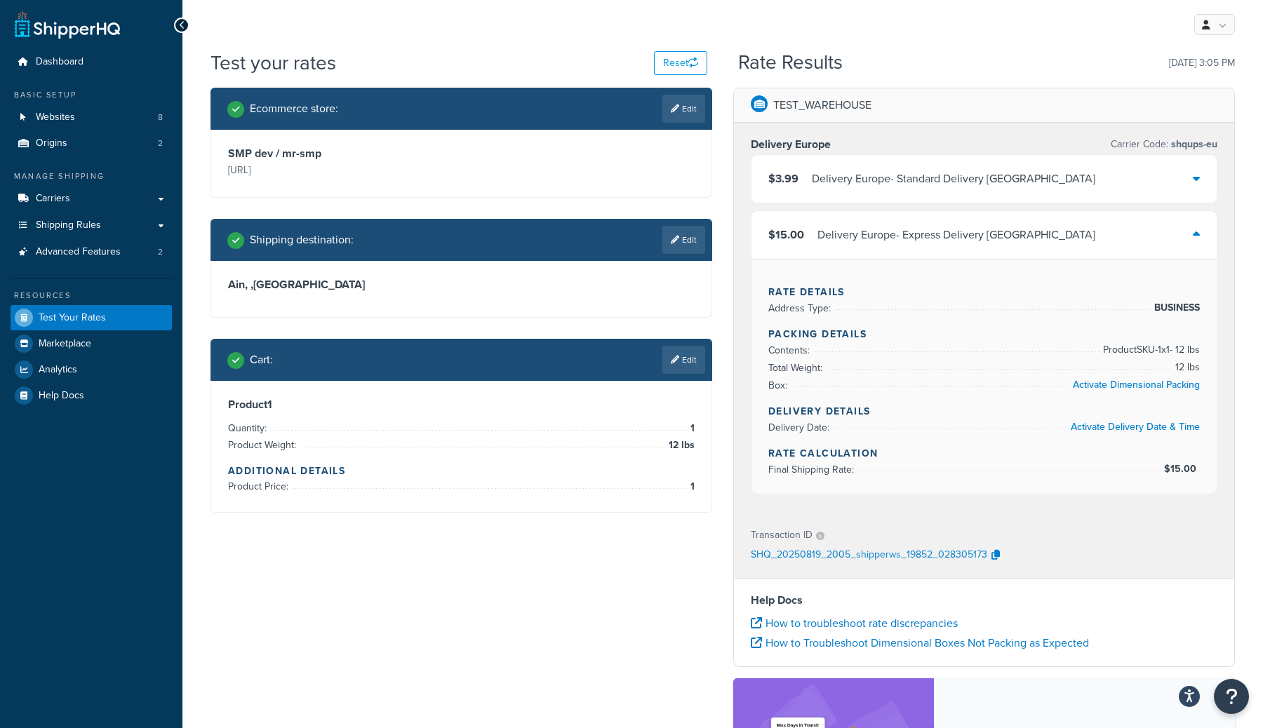
click at [972, 248] on div "$15.00 Delivery Europe - Express Delivery Europe" at bounding box center [983, 235] width 465 height 48
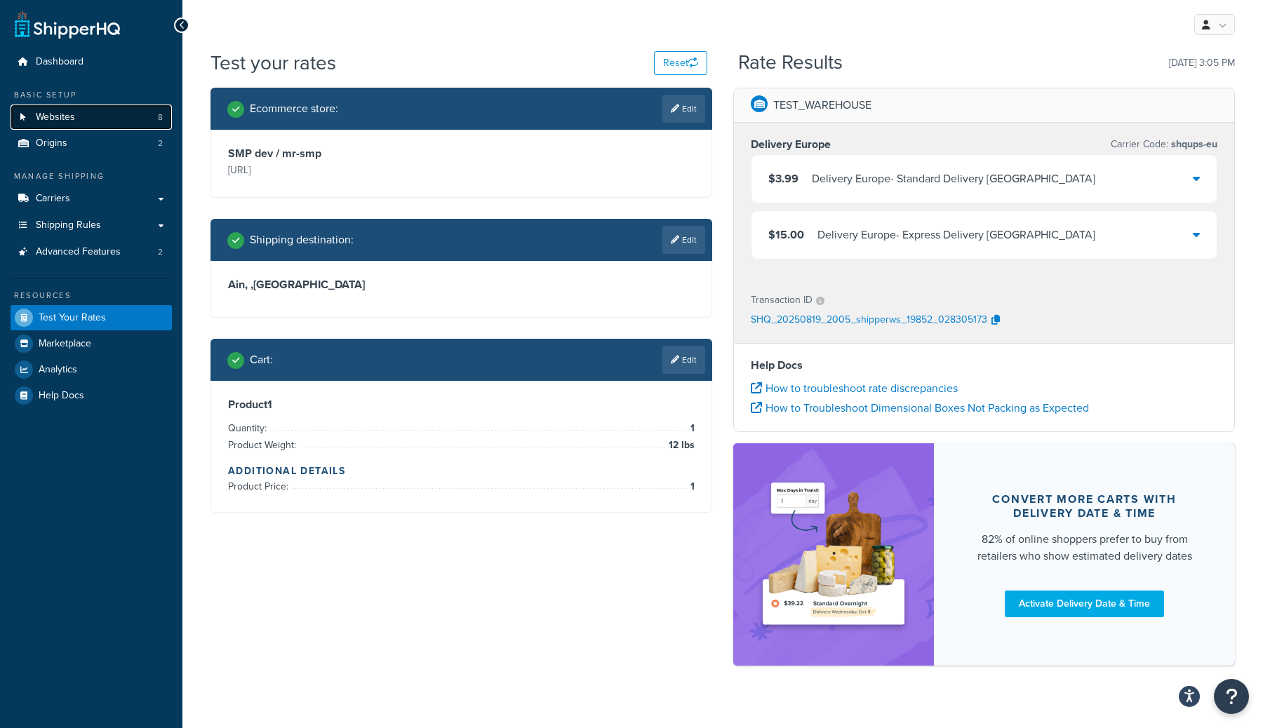
click at [114, 126] on link "Websites 8" at bounding box center [91, 118] width 161 height 26
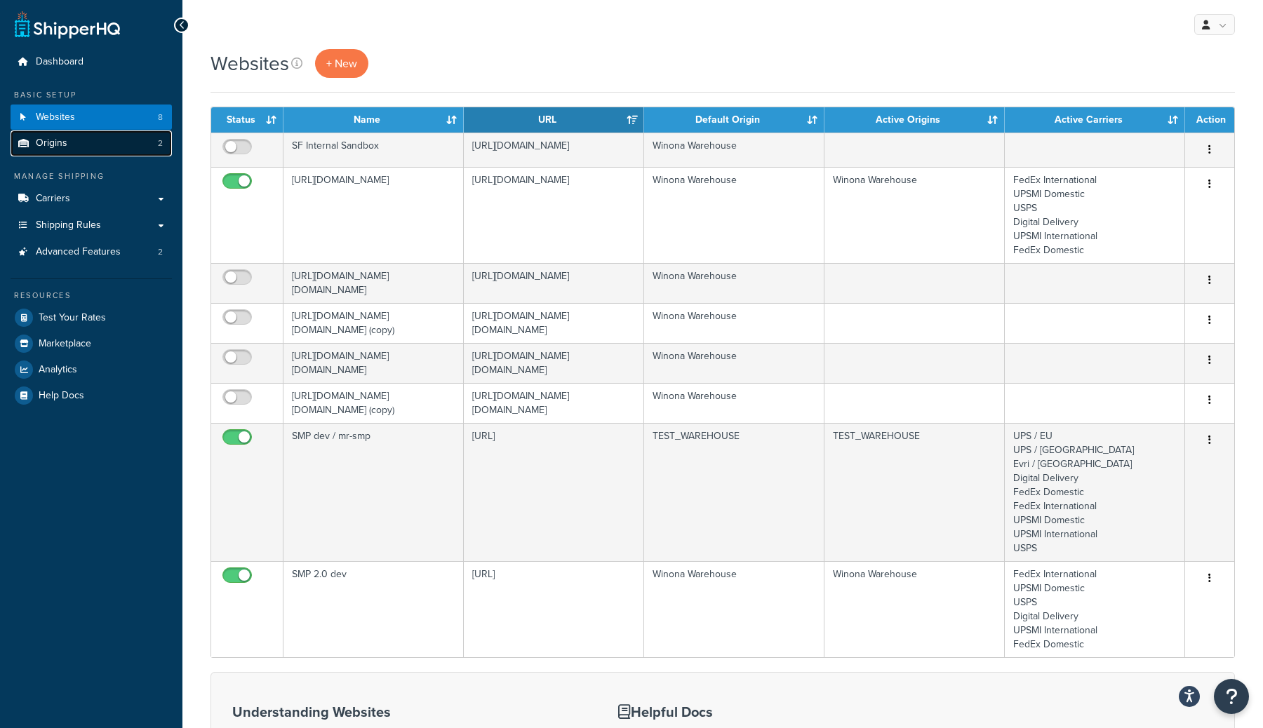
click at [117, 137] on link "Origins 2" at bounding box center [91, 143] width 161 height 26
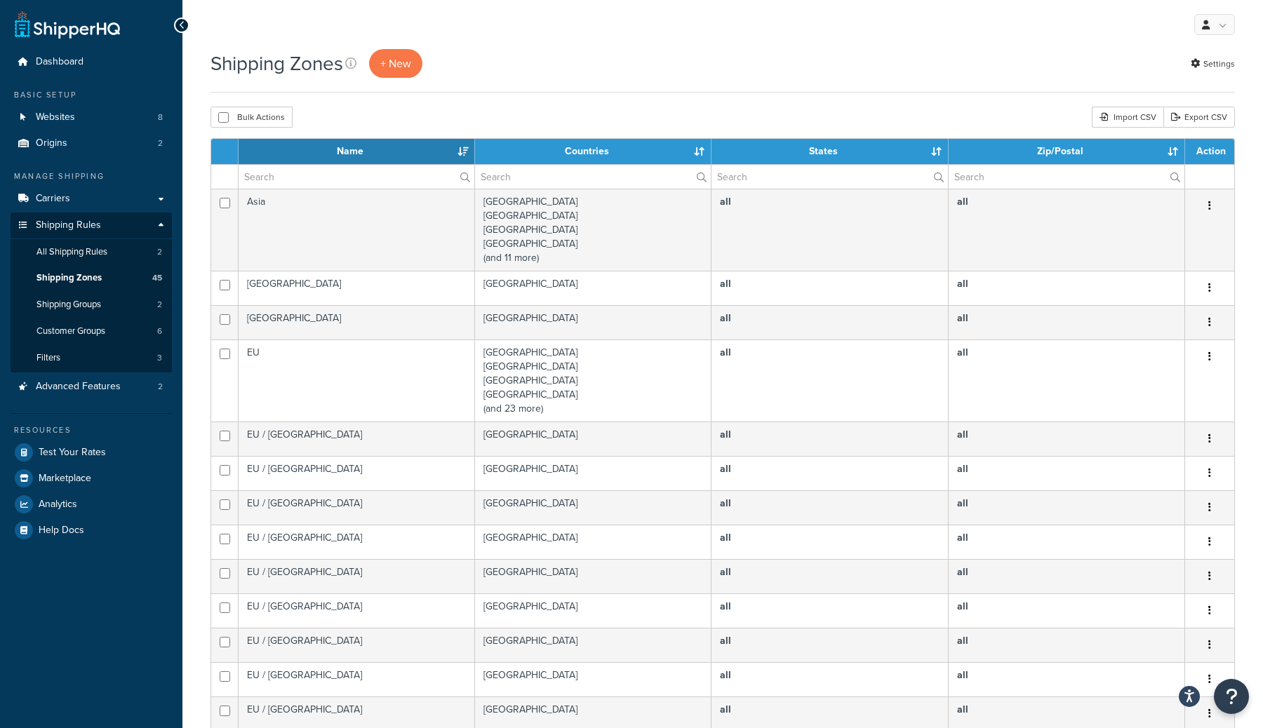
select select "100"
click at [90, 24] on link at bounding box center [67, 25] width 105 height 28
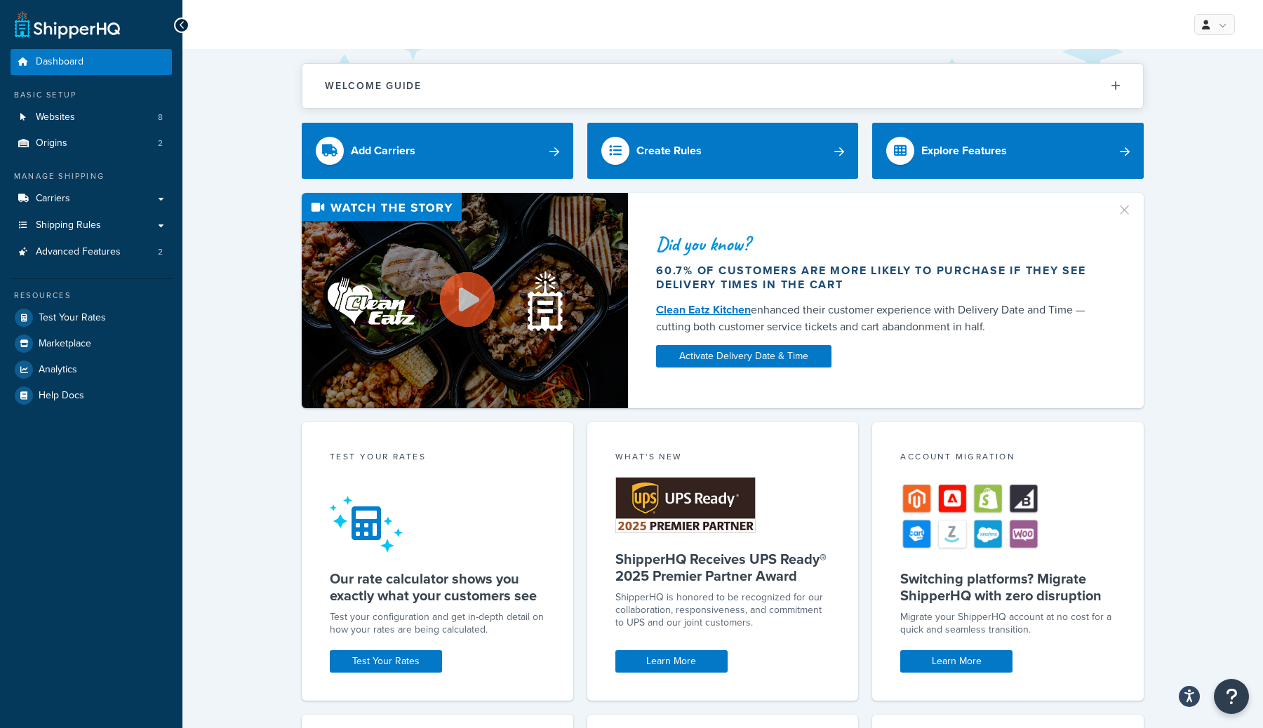
scroll to position [326, 0]
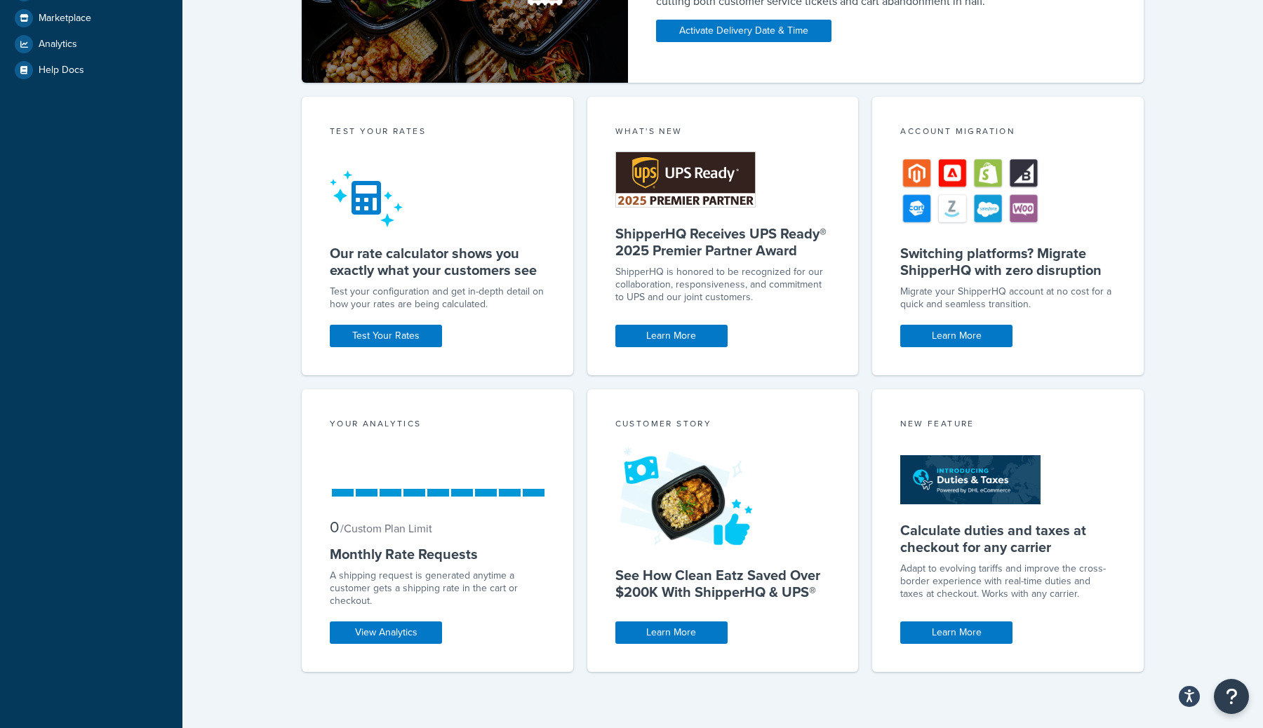
click at [455, 457] on div "Your Analytics 0 / Custom Plan Limit Monthly Rate Requests A shipping request i…" at bounding box center [437, 530] width 271 height 283
drag, startPoint x: 413, startPoint y: 477, endPoint x: 497, endPoint y: 528, distance: 98.5
click at [494, 524] on div "Your Analytics 0 / Custom Plan Limit Monthly Rate Requests A shipping request i…" at bounding box center [437, 530] width 271 height 283
click at [497, 528] on div "0 / Custom Plan Limit" at bounding box center [437, 528] width 215 height 21
click at [432, 644] on div "Your Analytics 0 / Custom Plan Limit Monthly Rate Requests A shipping request i…" at bounding box center [437, 530] width 271 height 283
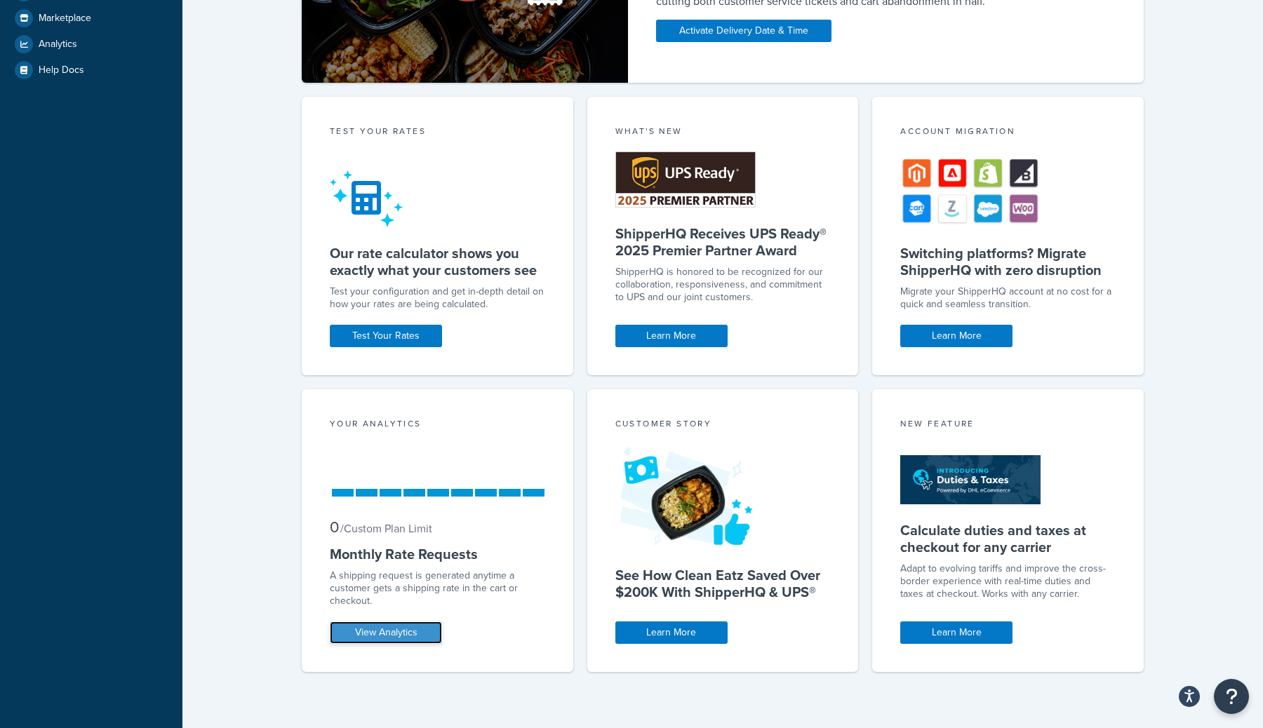
click at [432, 631] on link "View Analytics" at bounding box center [386, 633] width 112 height 22
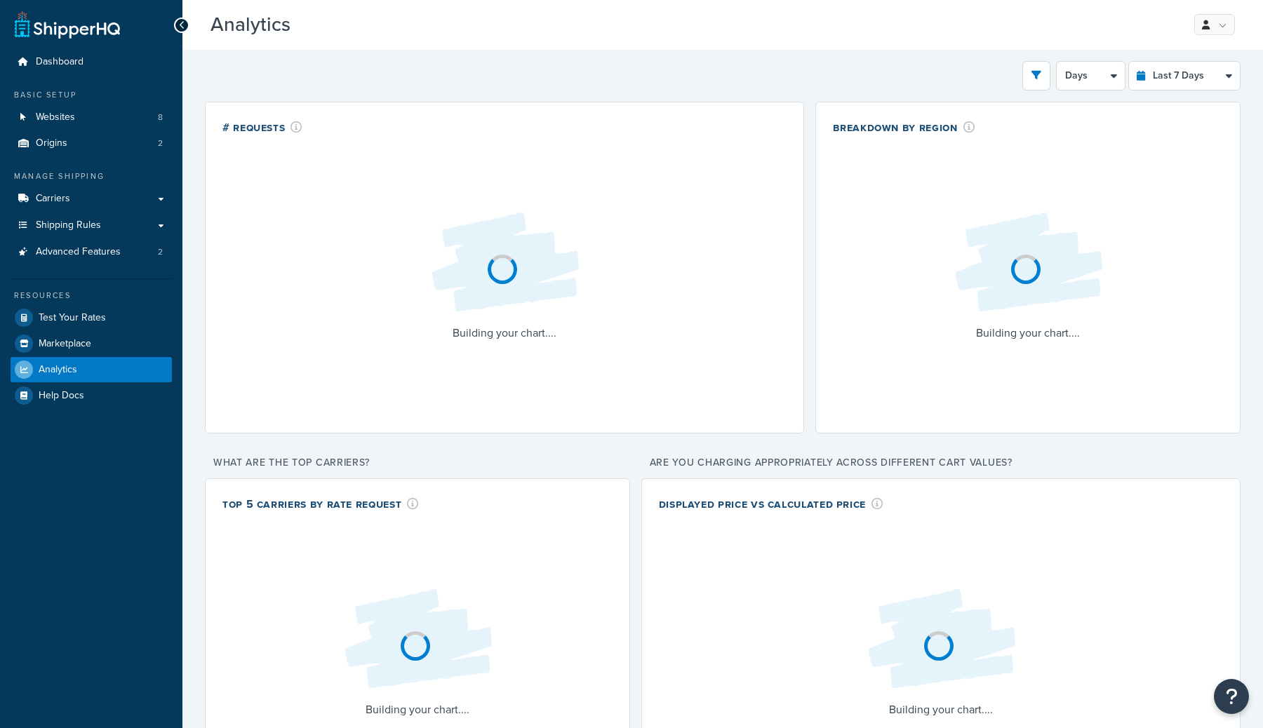
select select "last_7_days"
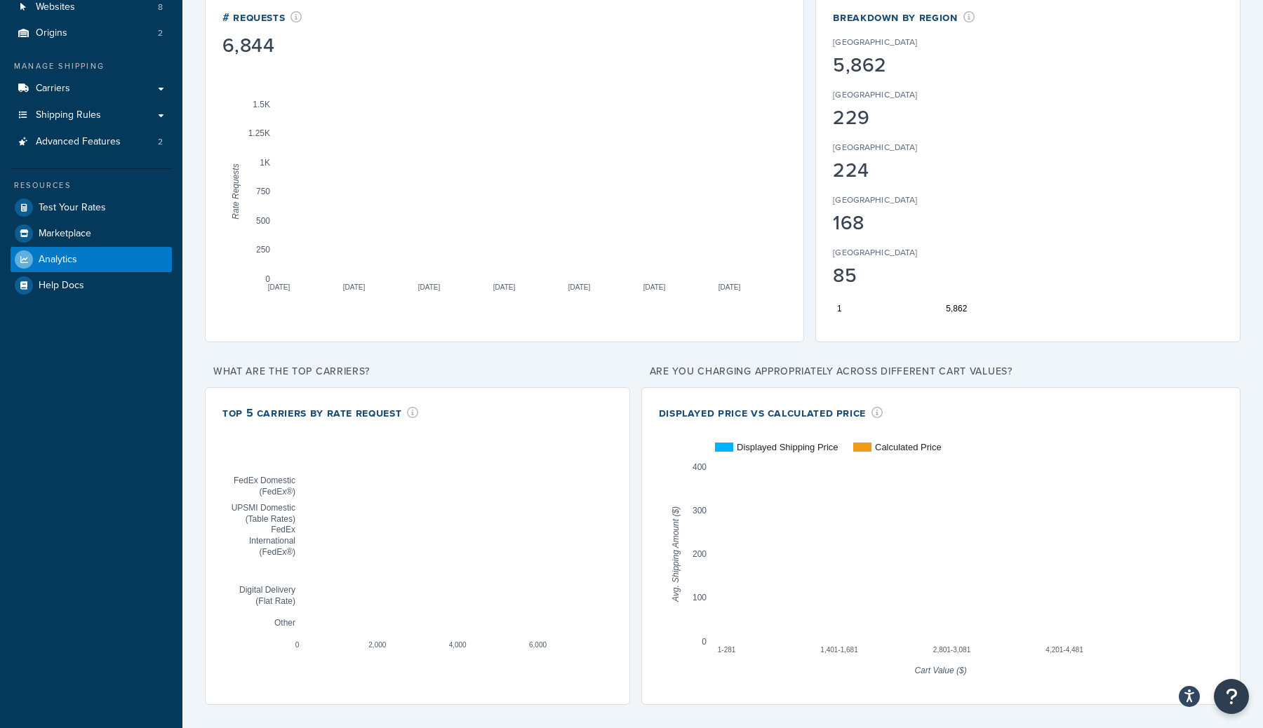
scroll to position [119, 0]
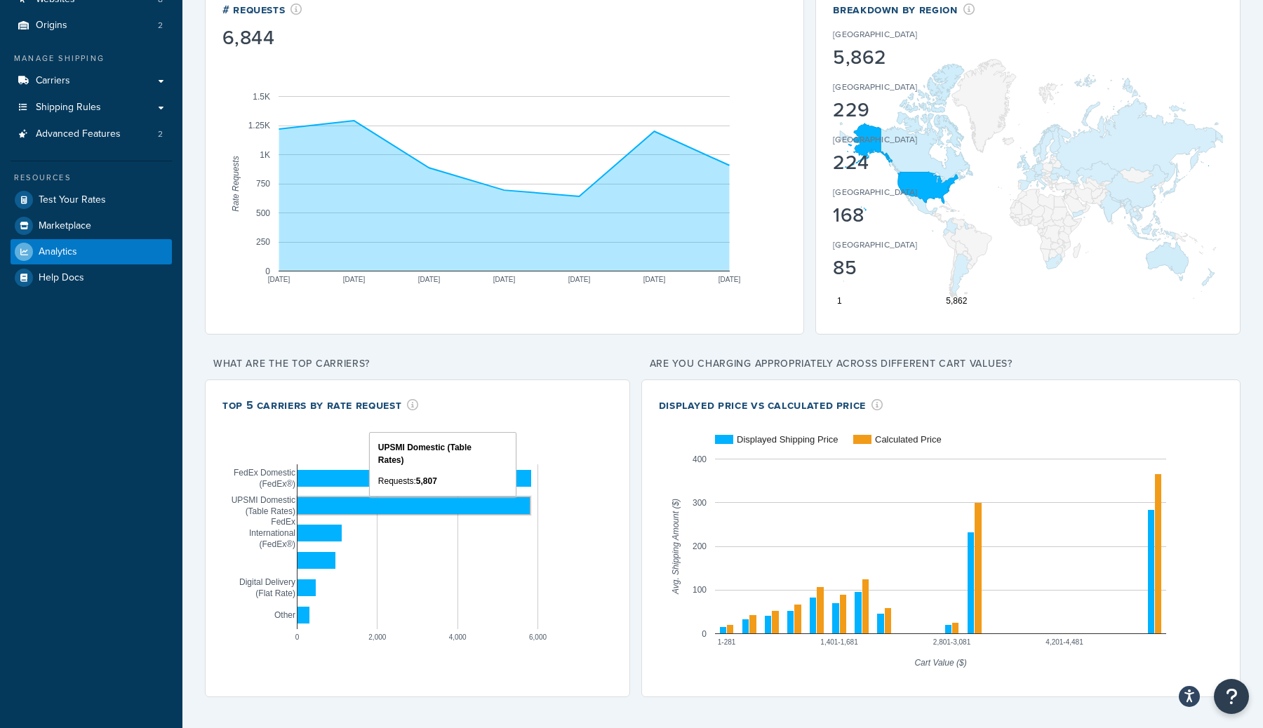
click at [496, 512] on rect "A chart." at bounding box center [413, 505] width 232 height 17
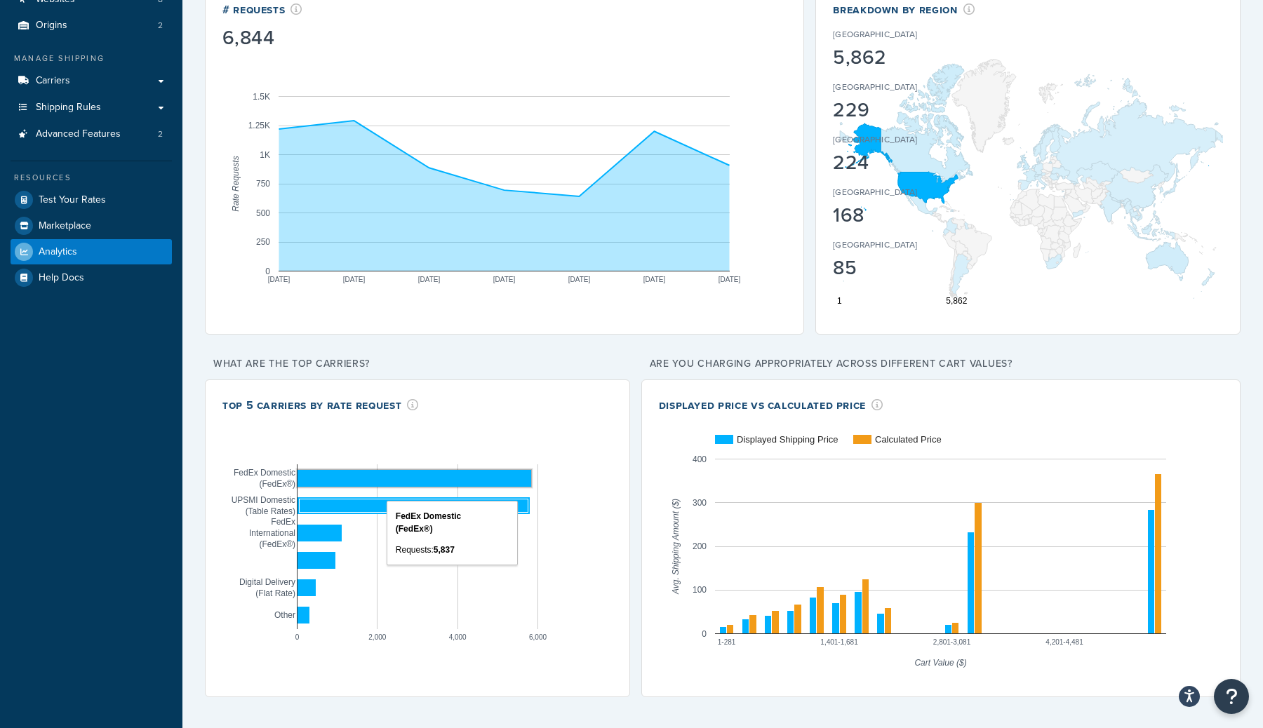
click at [497, 478] on rect "A chart." at bounding box center [414, 478] width 234 height 17
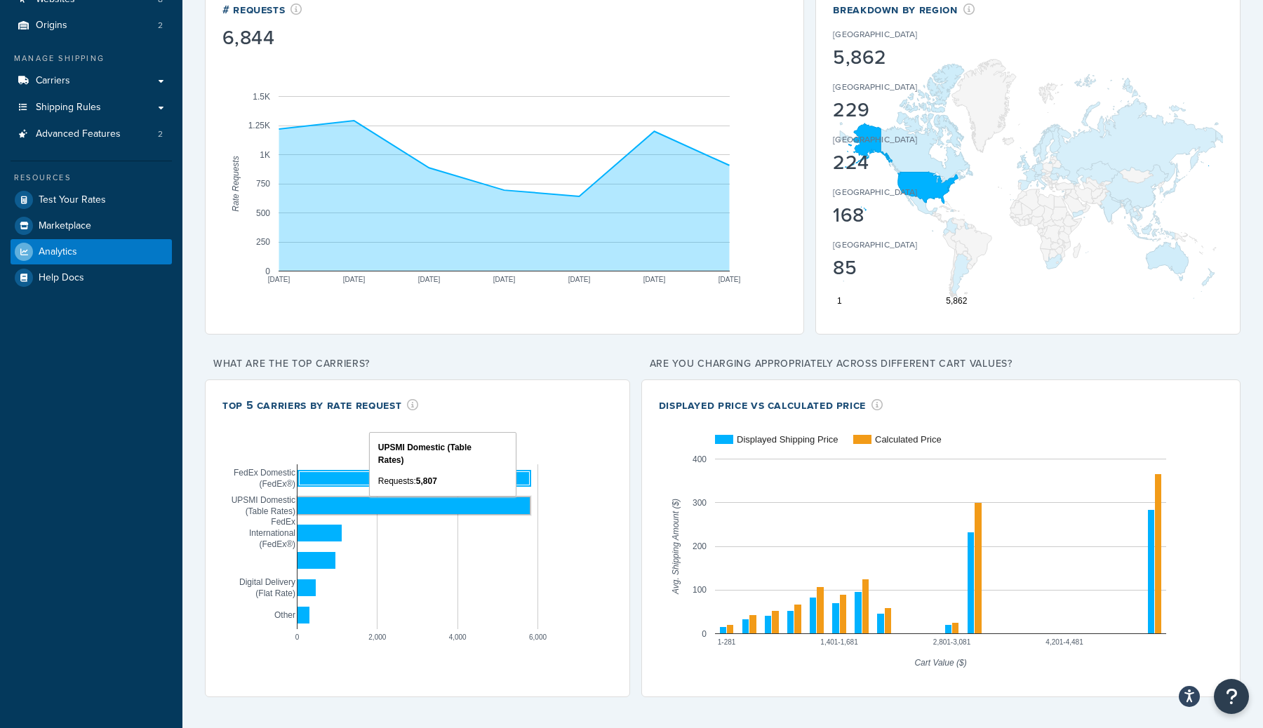
click at [502, 511] on rect "A chart." at bounding box center [413, 505] width 232 height 17
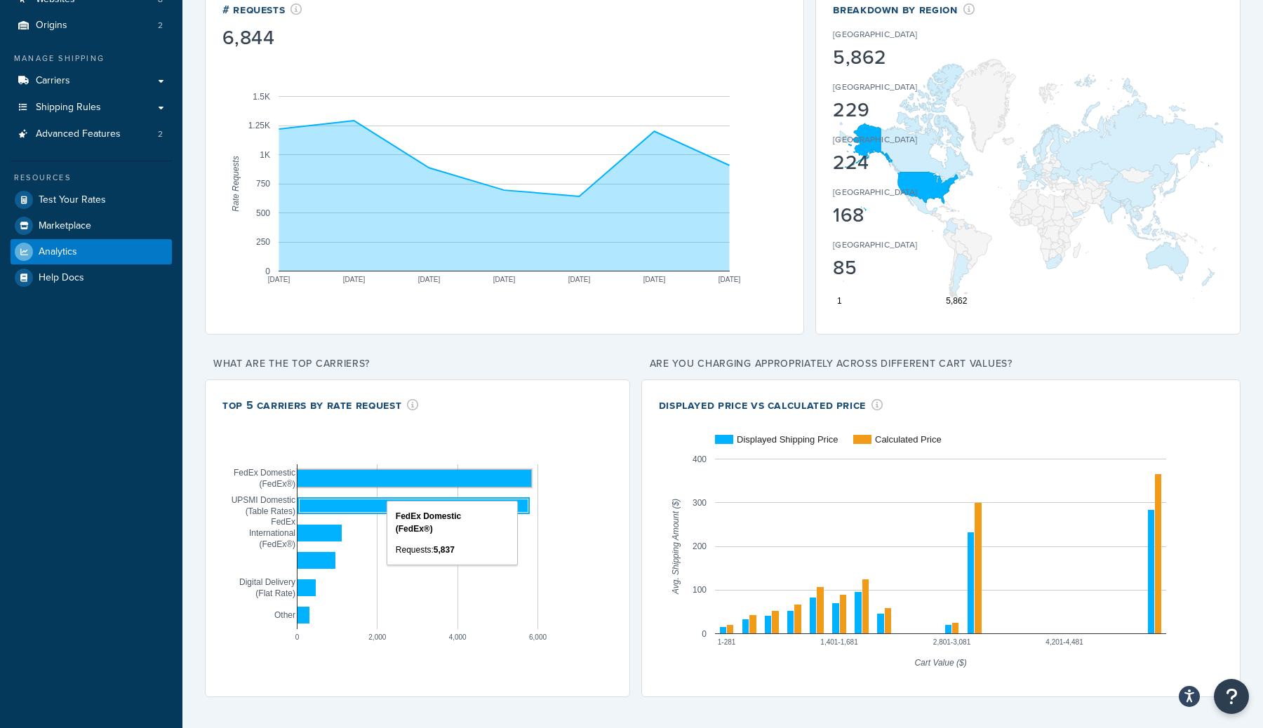
click at [504, 483] on rect "A chart." at bounding box center [414, 478] width 234 height 17
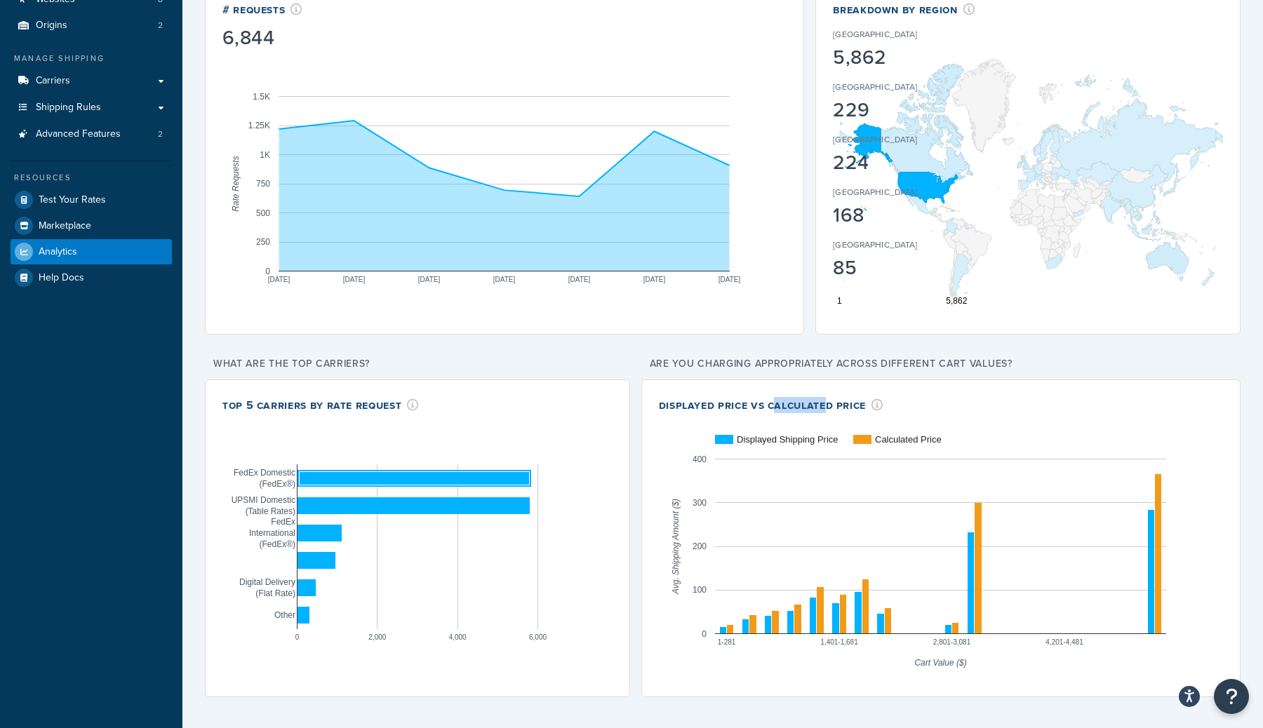
drag, startPoint x: 774, startPoint y: 404, endPoint x: 829, endPoint y: 404, distance: 54.7
click at [829, 404] on div "Displayed Price vs Calculated Price" at bounding box center [771, 405] width 224 height 16
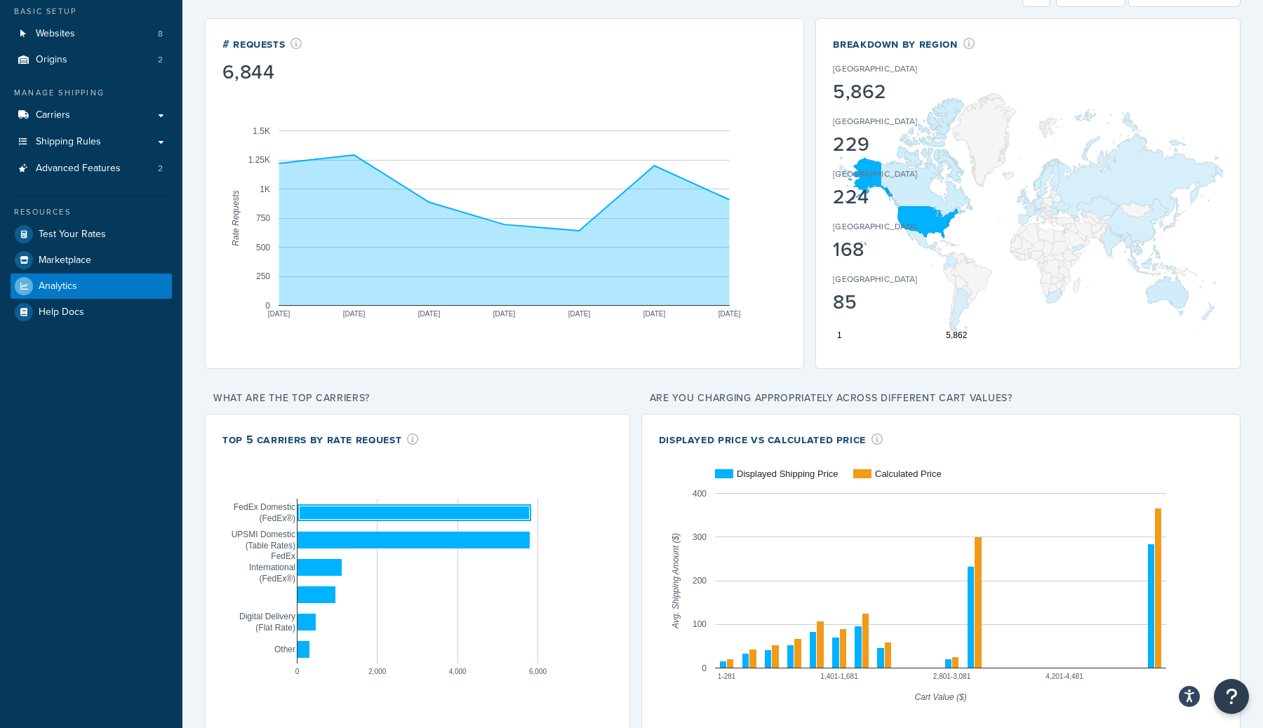
scroll to position [0, 0]
